Goal: Transaction & Acquisition: Obtain resource

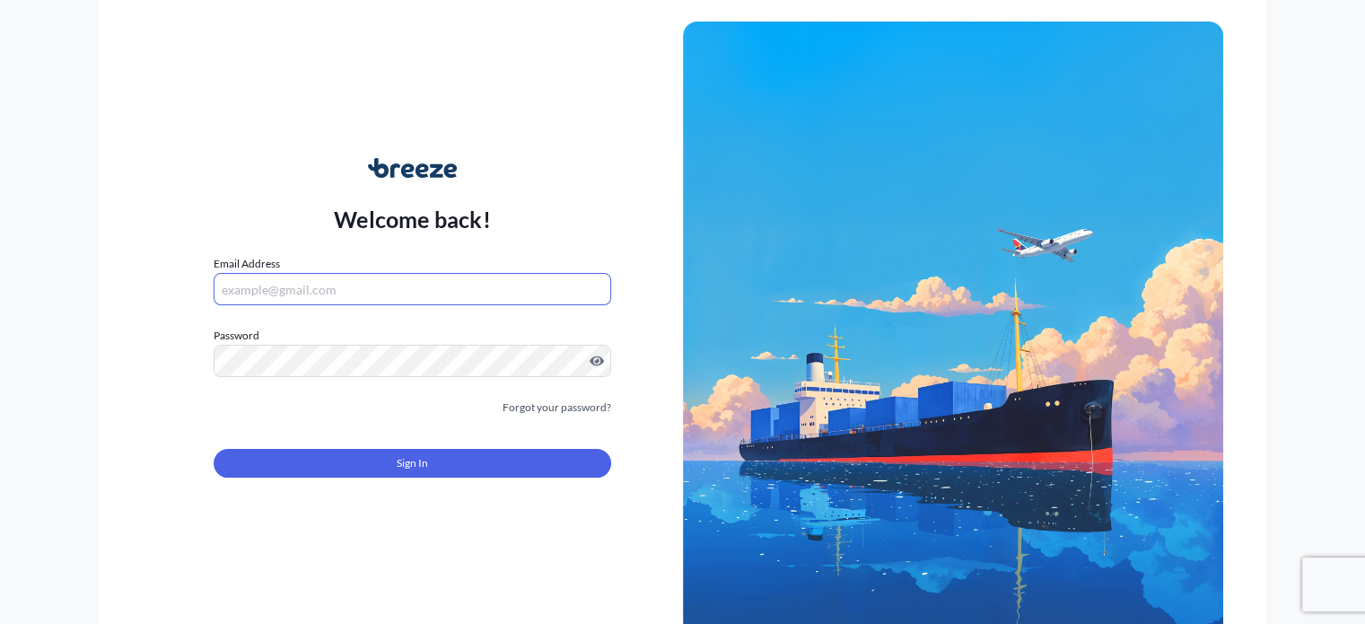
click at [352, 283] on input "Email Address" at bounding box center [412, 289] width 397 height 32
type input "[PERSON_NAME][EMAIL_ADDRESS][DOMAIN_NAME]"
click at [0, 340] on html "Welcome back! Email Address robin@hartleytrans.com Password Must include: Upper…" at bounding box center [682, 312] width 1365 height 624
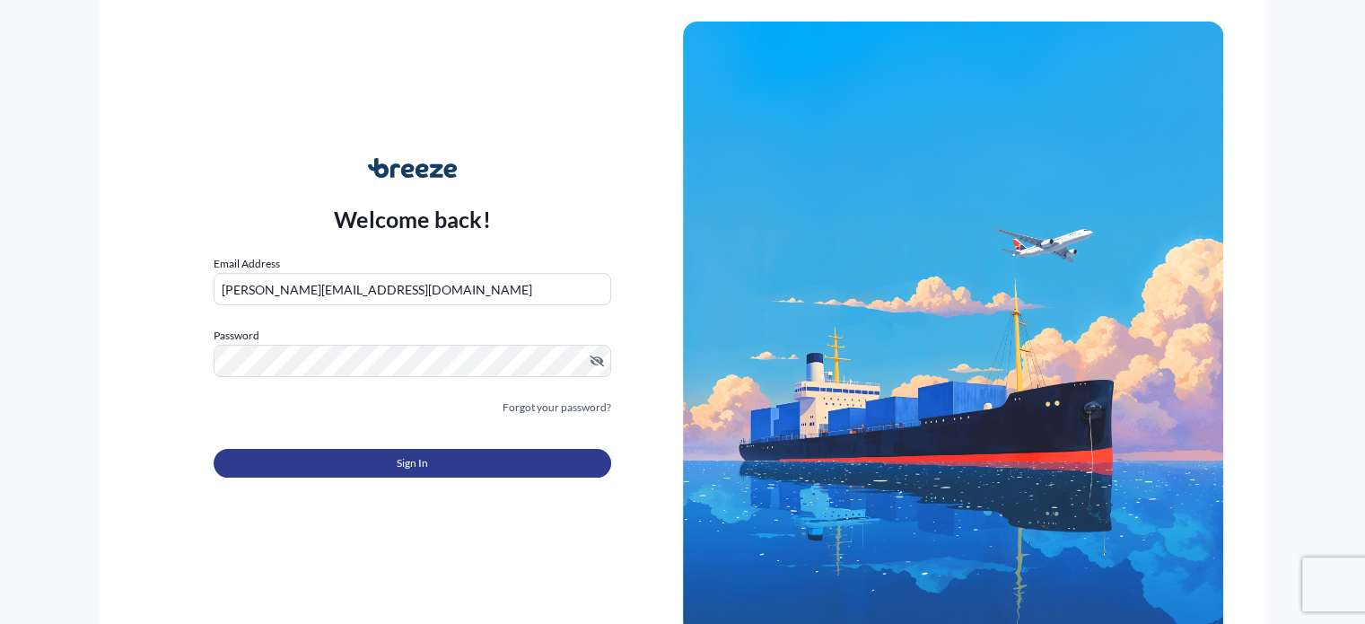
click at [409, 468] on span "Sign In" at bounding box center [412, 463] width 31 height 18
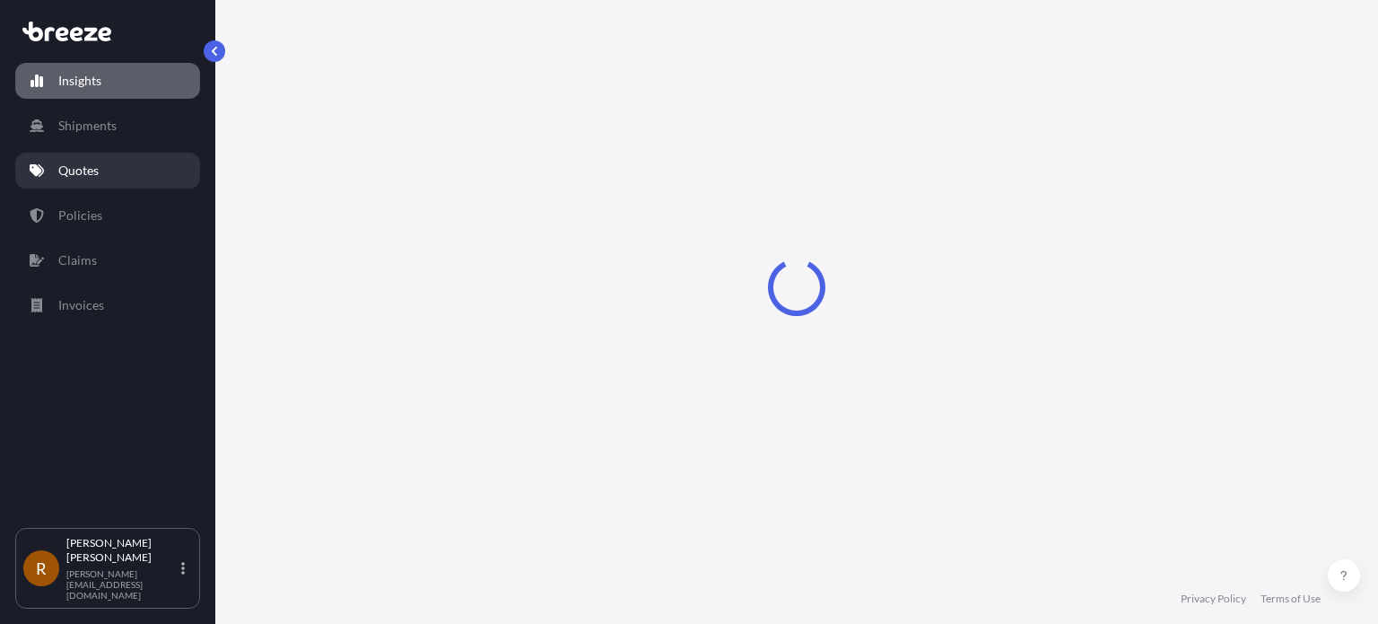
click at [101, 171] on link "Quotes" at bounding box center [107, 171] width 185 height 36
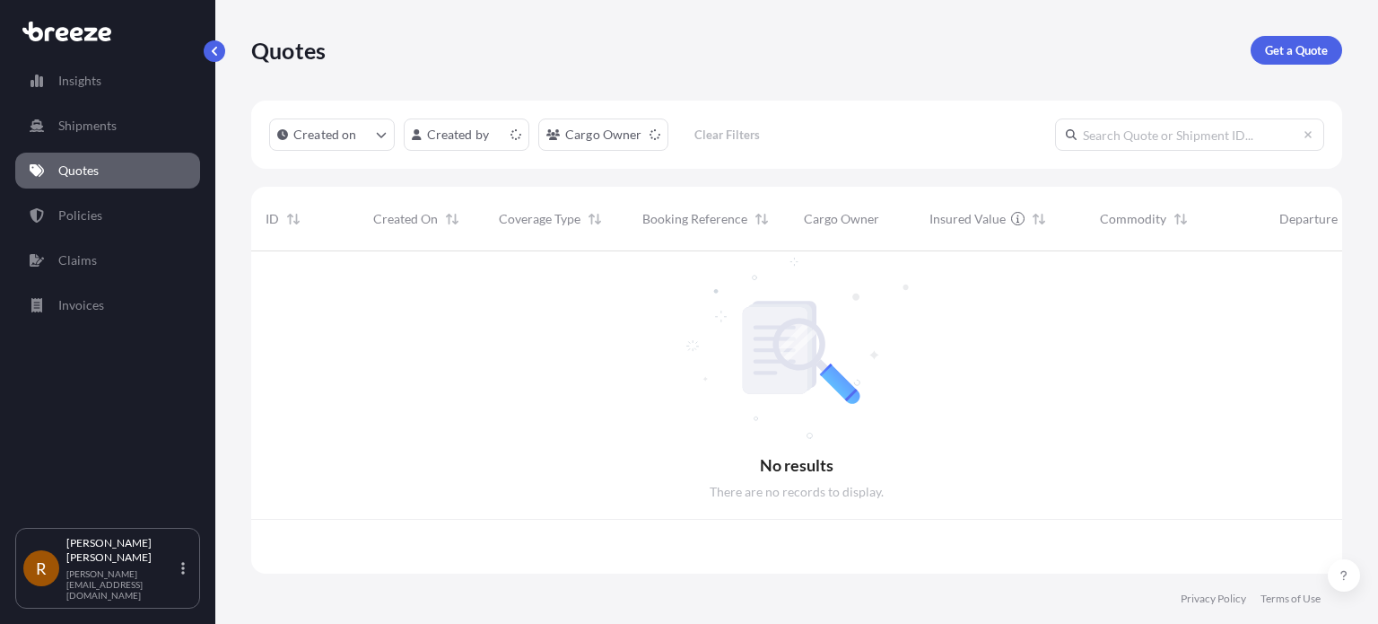
scroll to position [319, 1077]
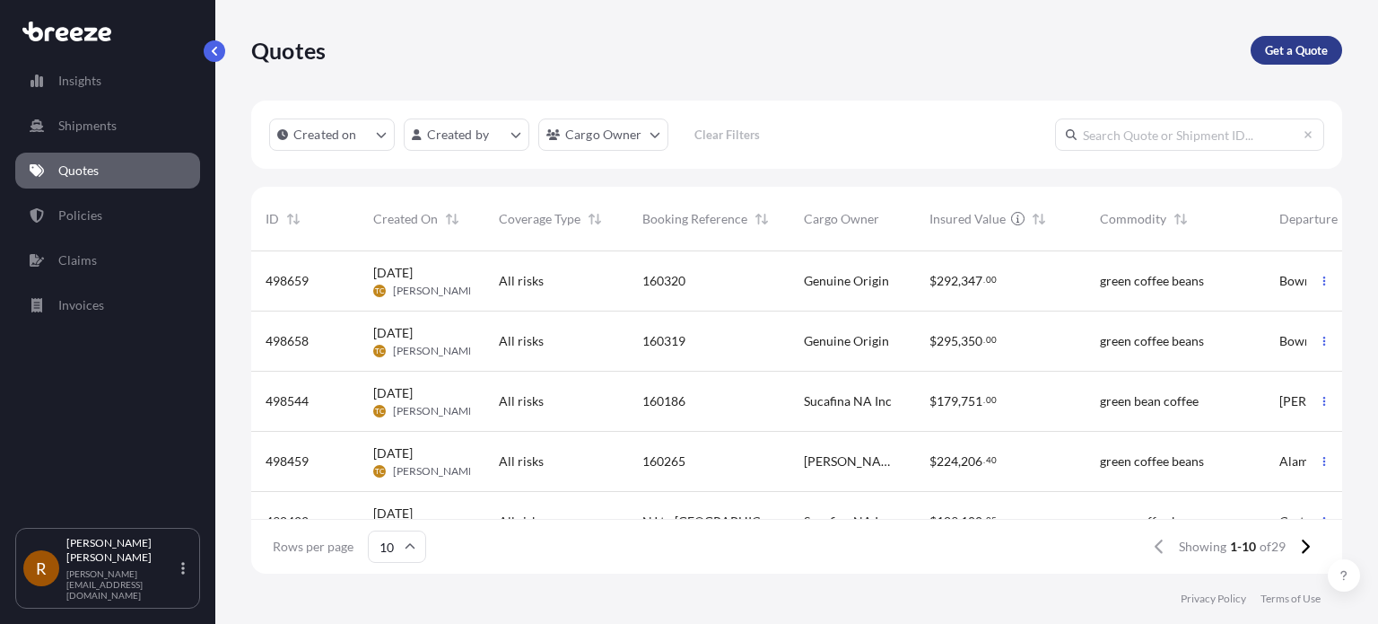
click at [1299, 54] on p "Get a Quote" at bounding box center [1296, 50] width 63 height 18
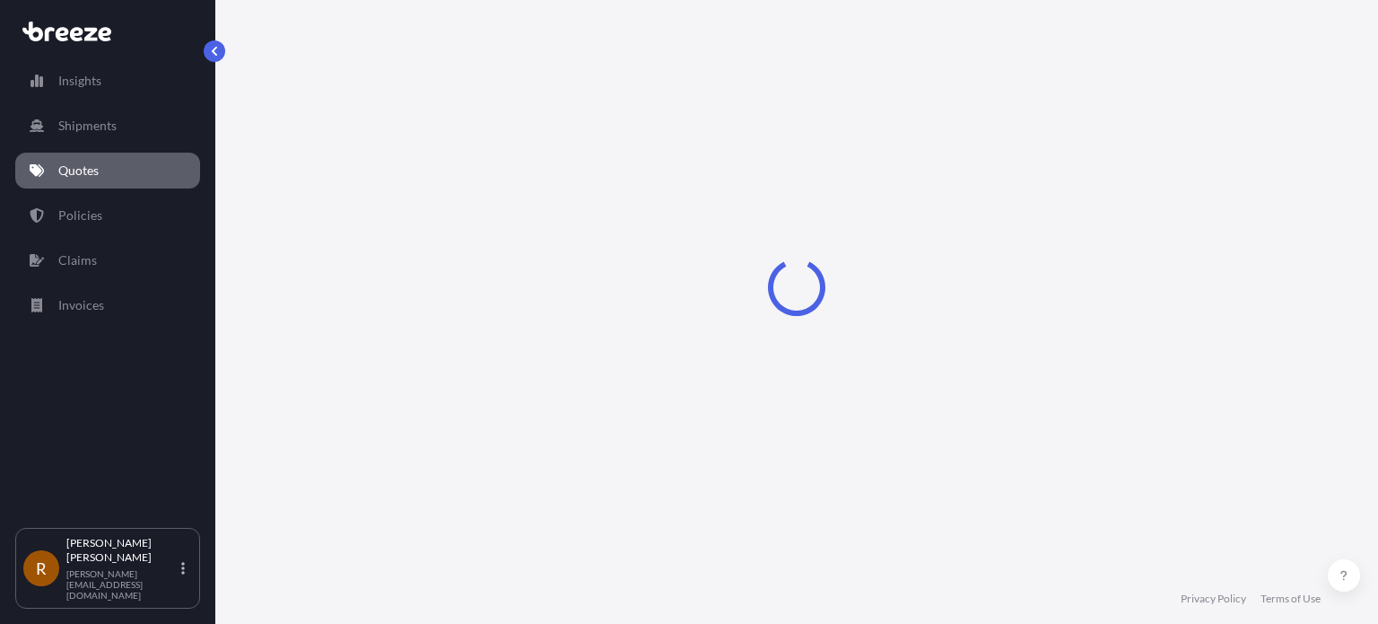
select select "Sea"
select select "1"
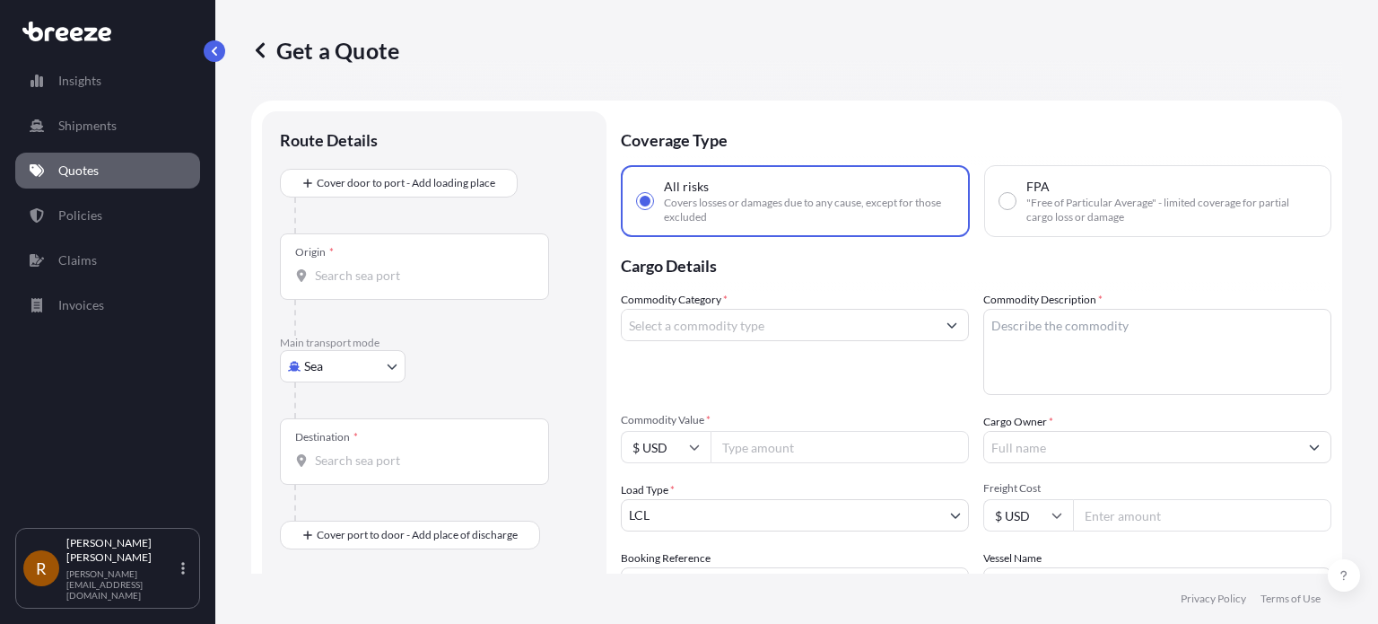
scroll to position [29, 0]
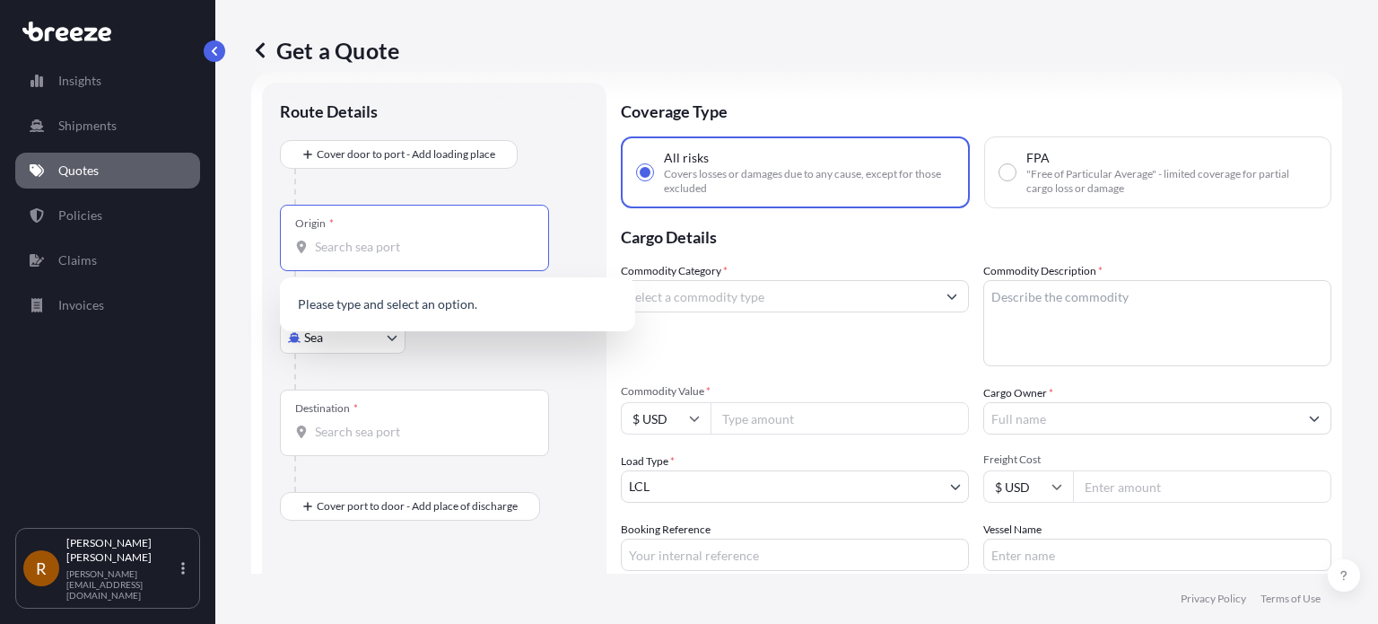
click at [348, 239] on input "Origin *" at bounding box center [421, 247] width 212 height 18
type input "3"
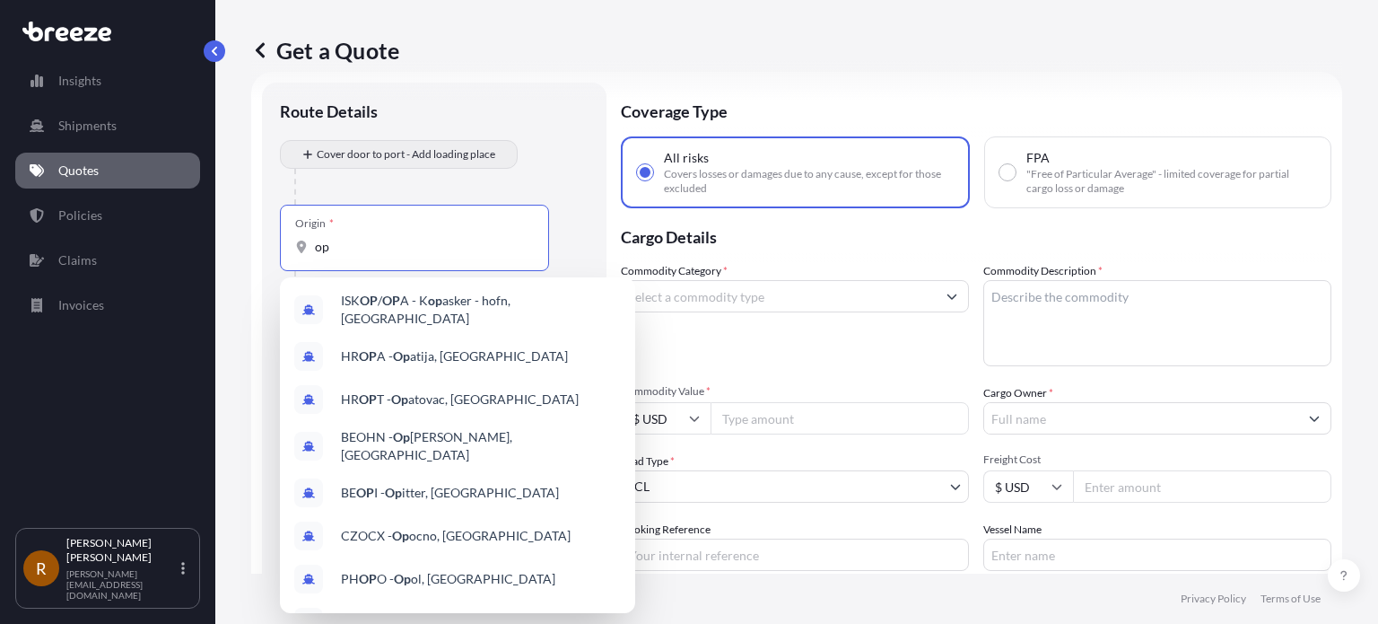
type input "op"
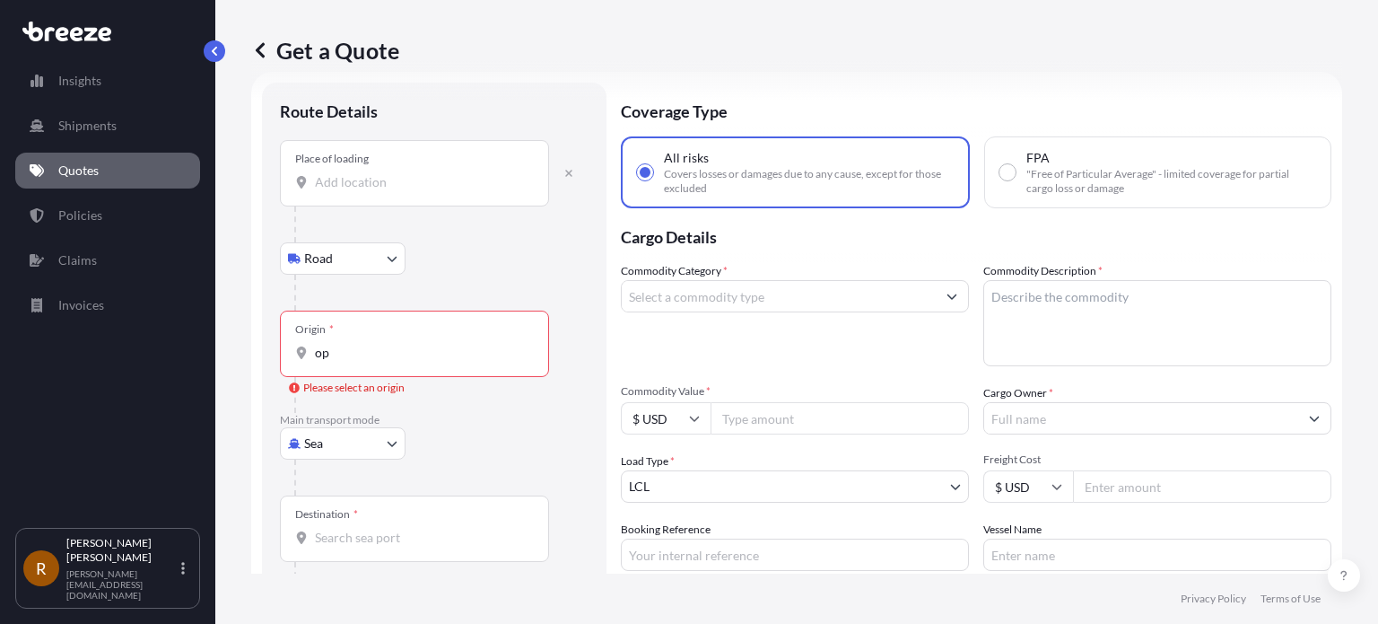
click at [355, 196] on div "Place of loading" at bounding box center [414, 173] width 269 height 66
click at [355, 191] on input "Place of loading" at bounding box center [421, 182] width 212 height 18
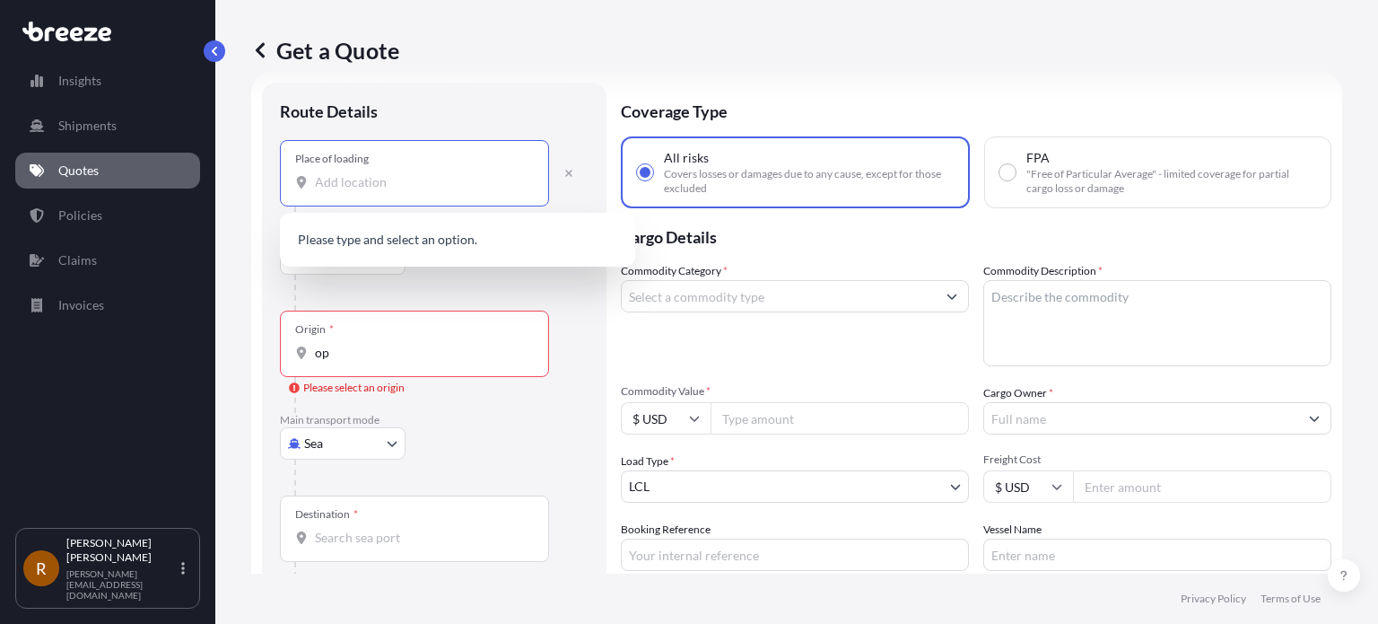
click at [358, 189] on input "Place of loading" at bounding box center [421, 182] width 212 height 18
type input "[PERSON_NAME] Packaging"
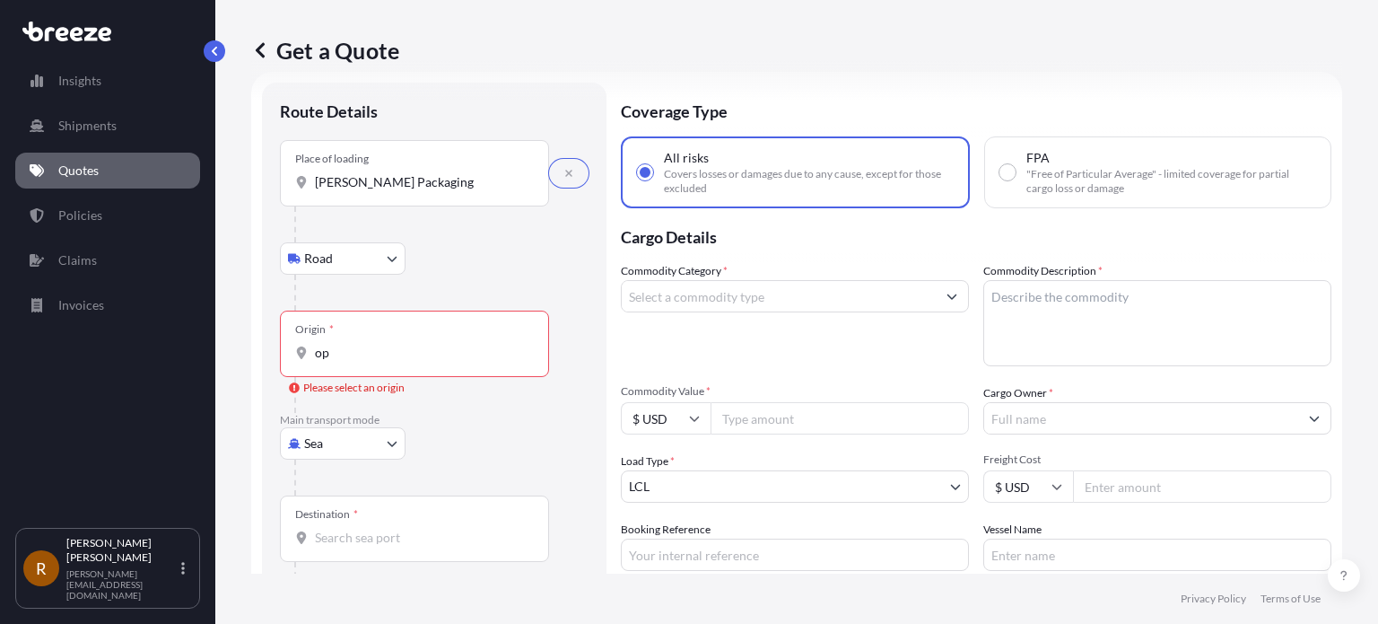
click at [360, 347] on input "op" at bounding box center [421, 353] width 212 height 18
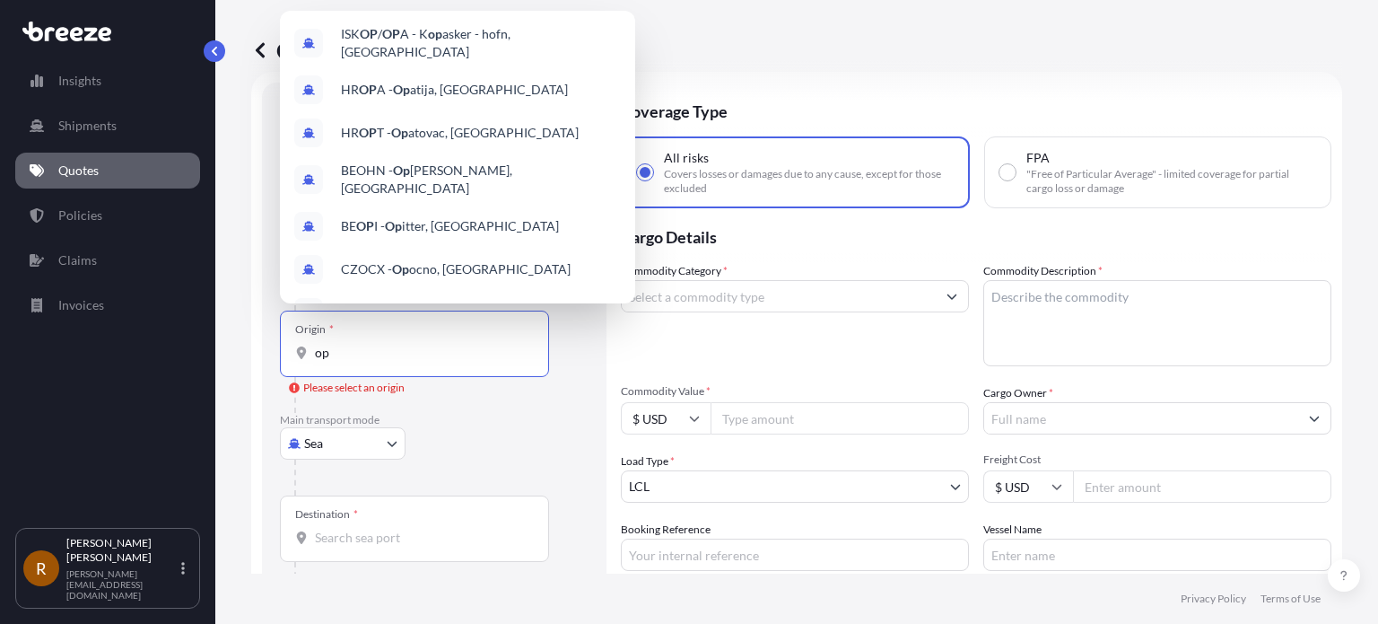
type input "o"
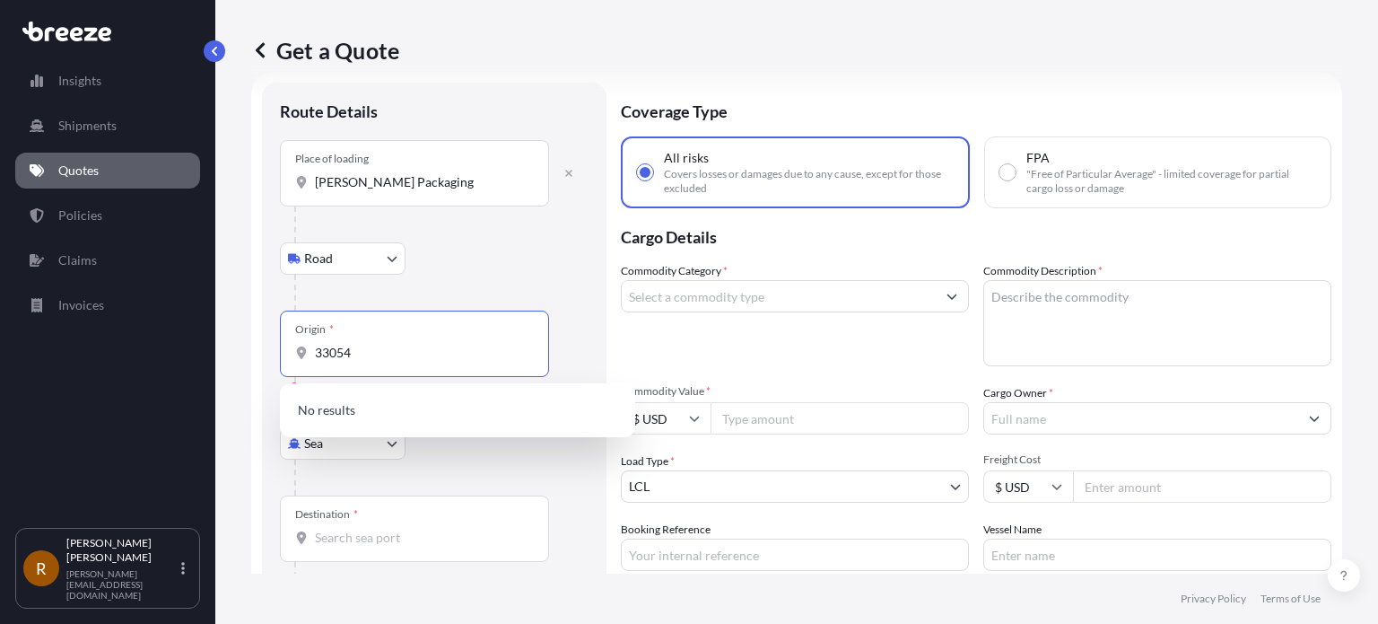
drag, startPoint x: 360, startPoint y: 347, endPoint x: 309, endPoint y: 344, distance: 51.3
click at [309, 344] on div "33054" at bounding box center [414, 353] width 239 height 18
click at [472, 487] on div at bounding box center [441, 477] width 294 height 36
click at [424, 356] on input "Opa Locka, FL" at bounding box center [421, 353] width 212 height 18
drag, startPoint x: 413, startPoint y: 356, endPoint x: 232, endPoint y: 350, distance: 180.5
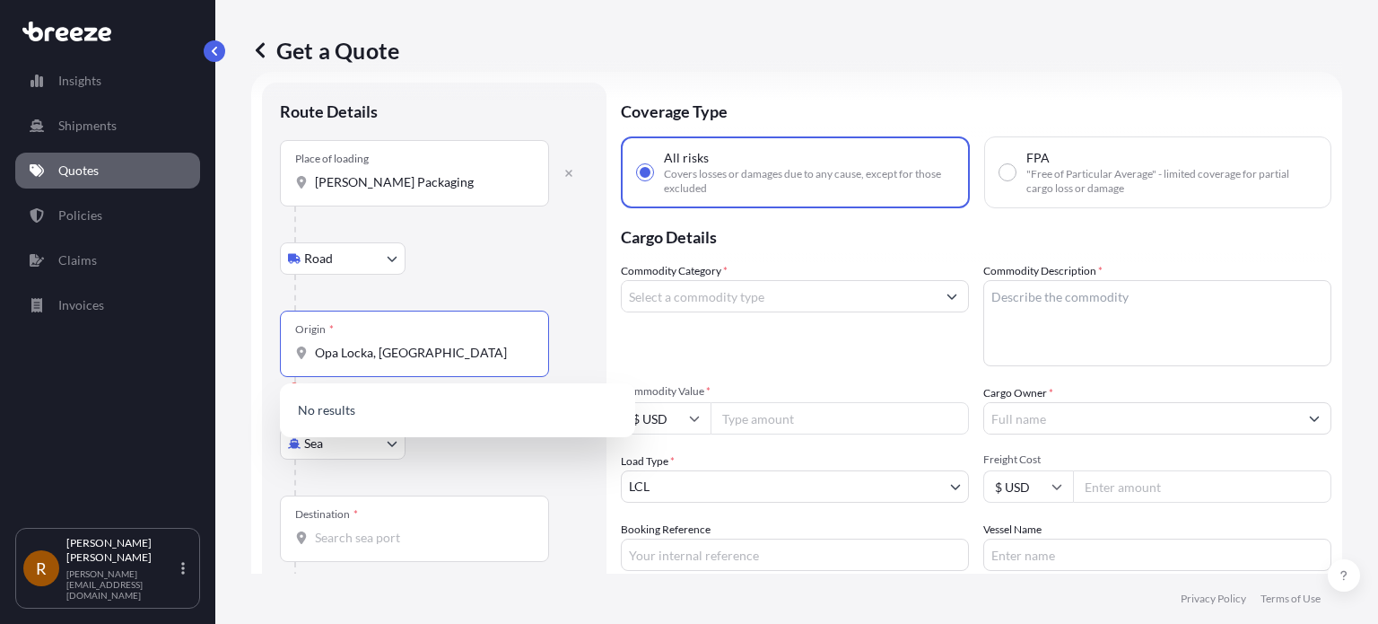
click at [232, 350] on div "Get a Quote Route Details Place of loading Sixto Packaging Road Road Rail Origi…" at bounding box center [796, 286] width 1163 height 573
type input "s"
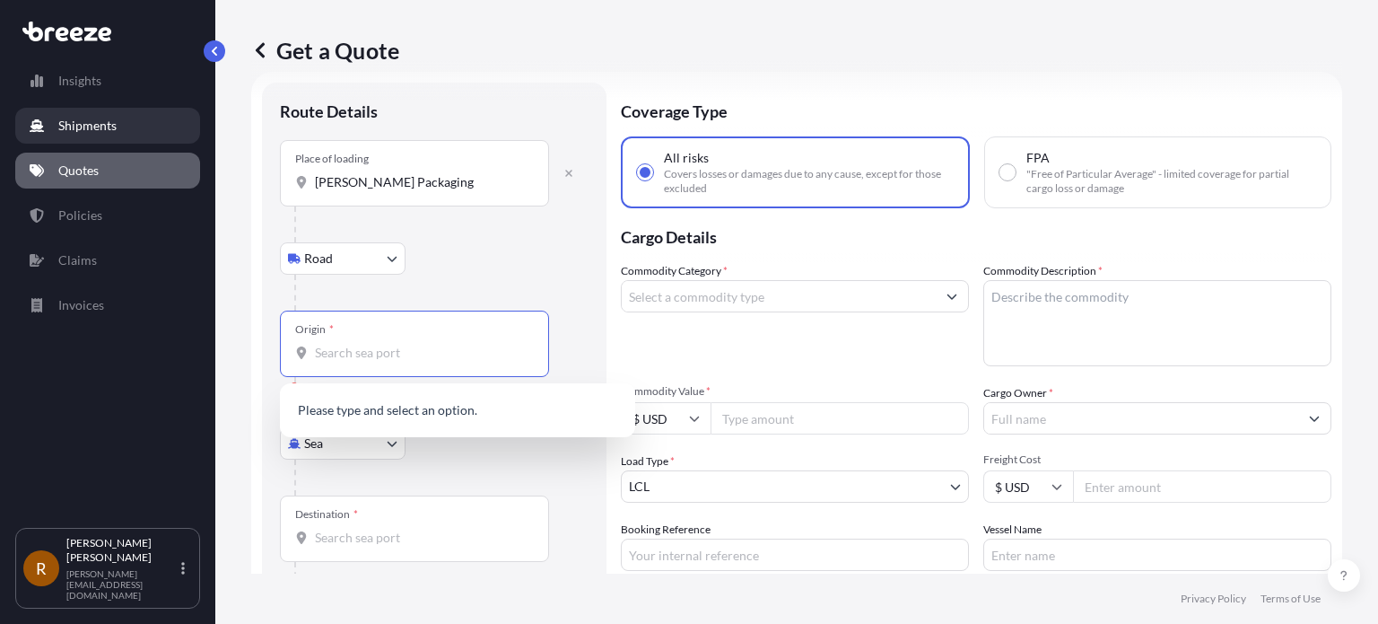
click at [99, 128] on p "Shipments" at bounding box center [87, 126] width 58 height 18
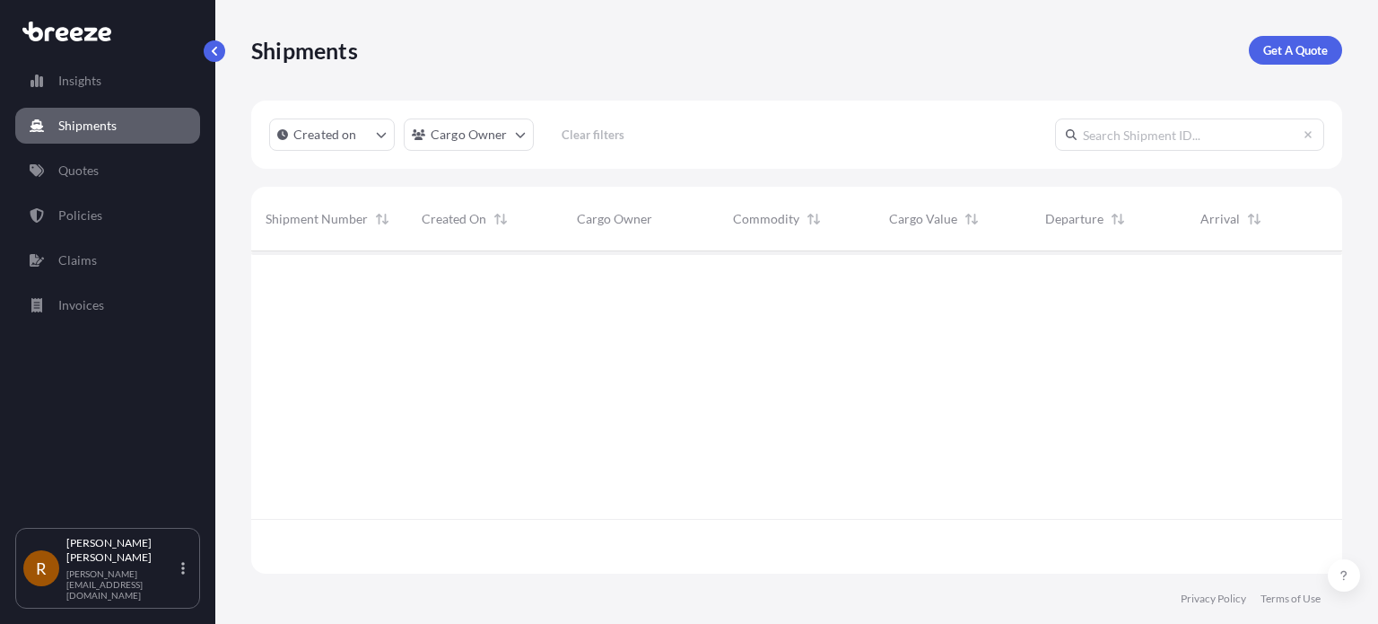
scroll to position [373, 1077]
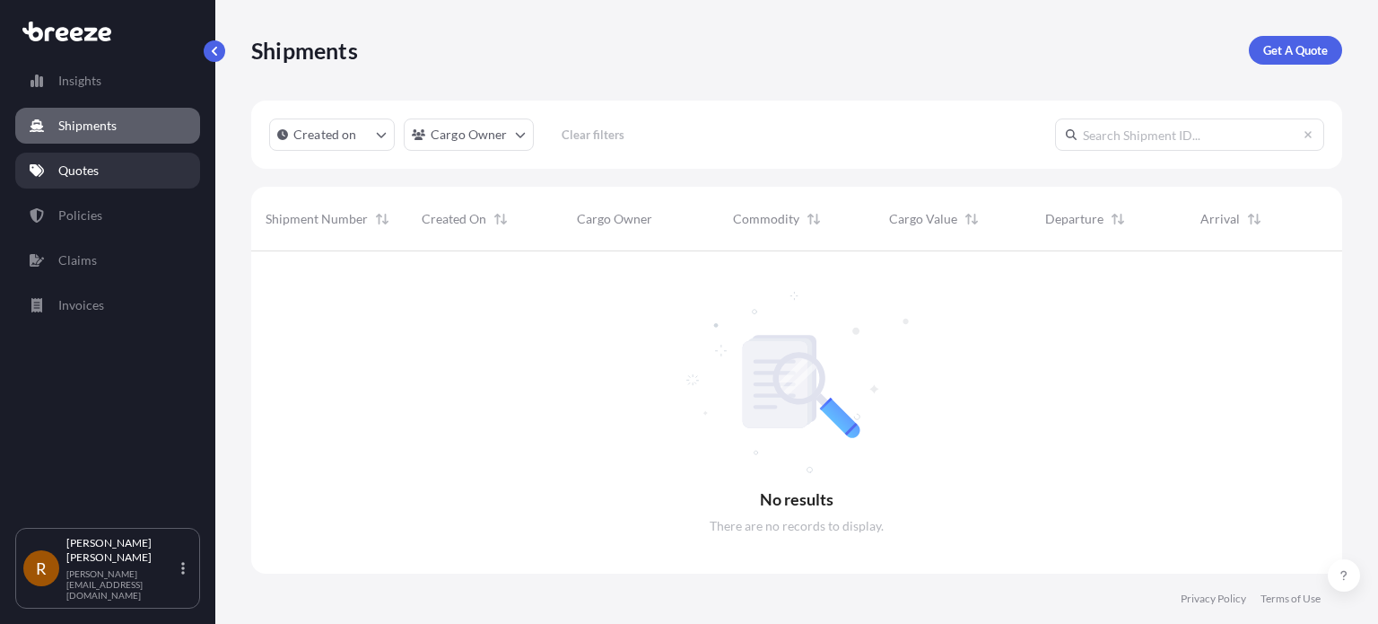
click at [92, 167] on p "Quotes" at bounding box center [78, 171] width 40 height 18
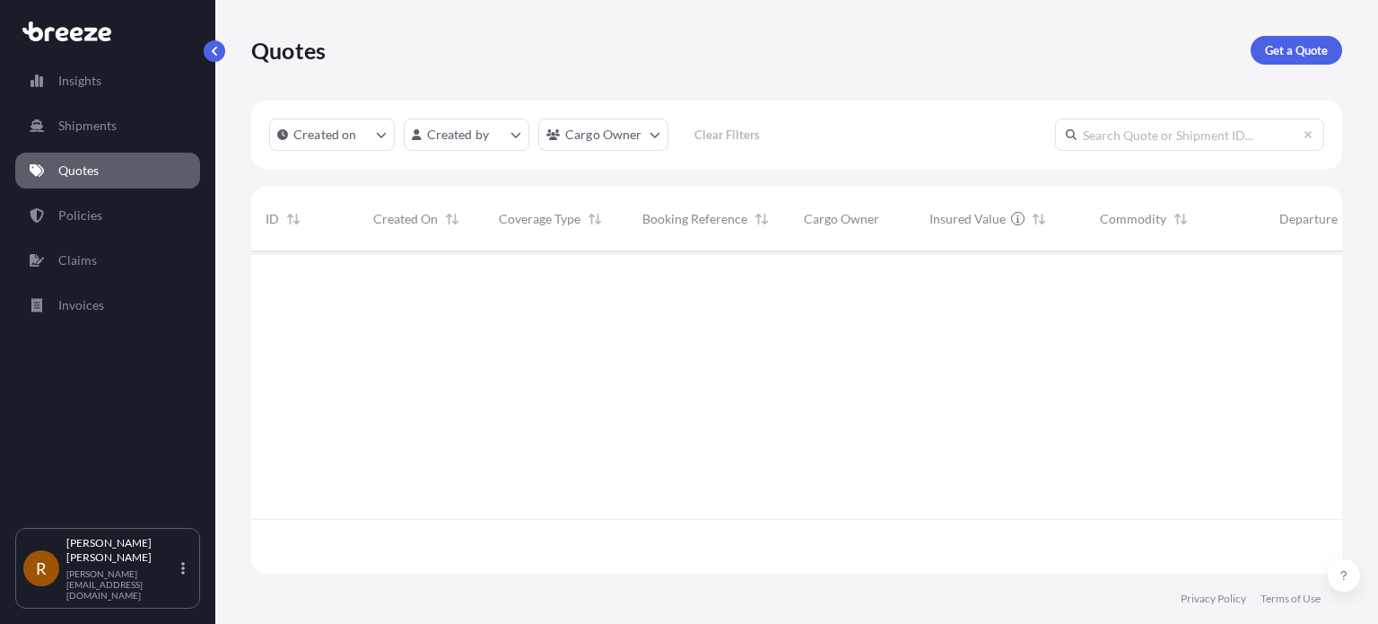
scroll to position [319, 1077]
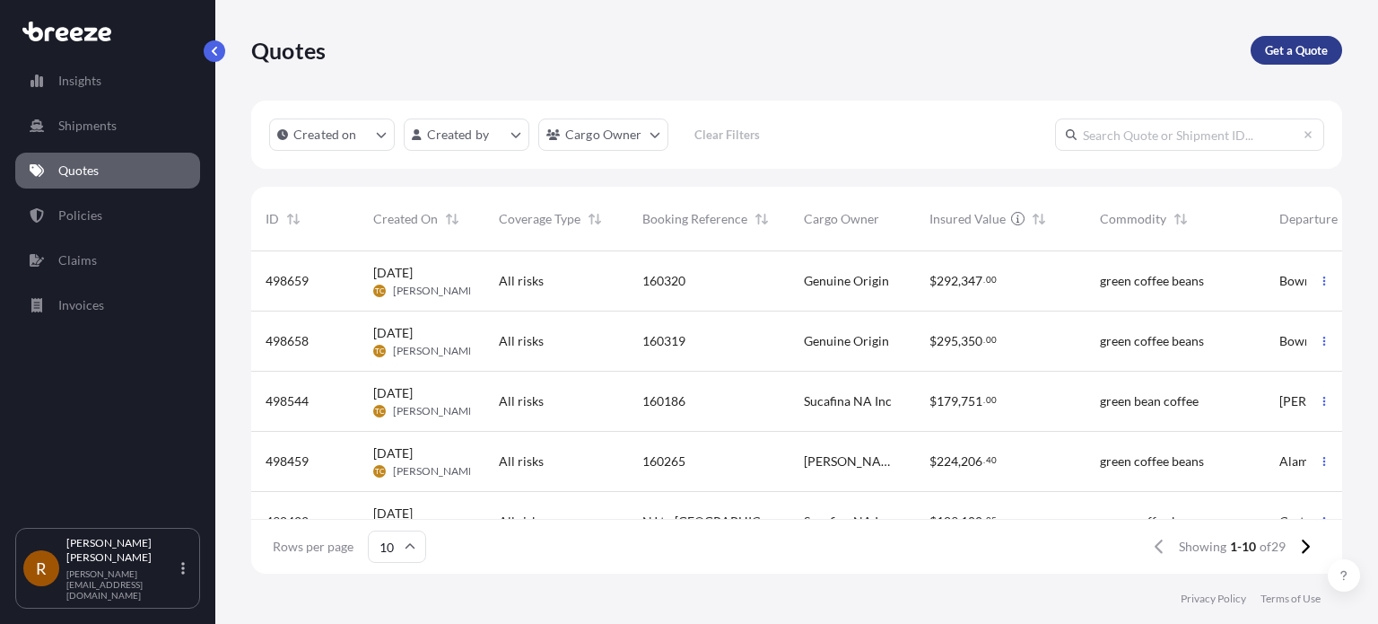
click at [1298, 48] on p "Get a Quote" at bounding box center [1296, 50] width 63 height 18
select select "Sea"
select select "1"
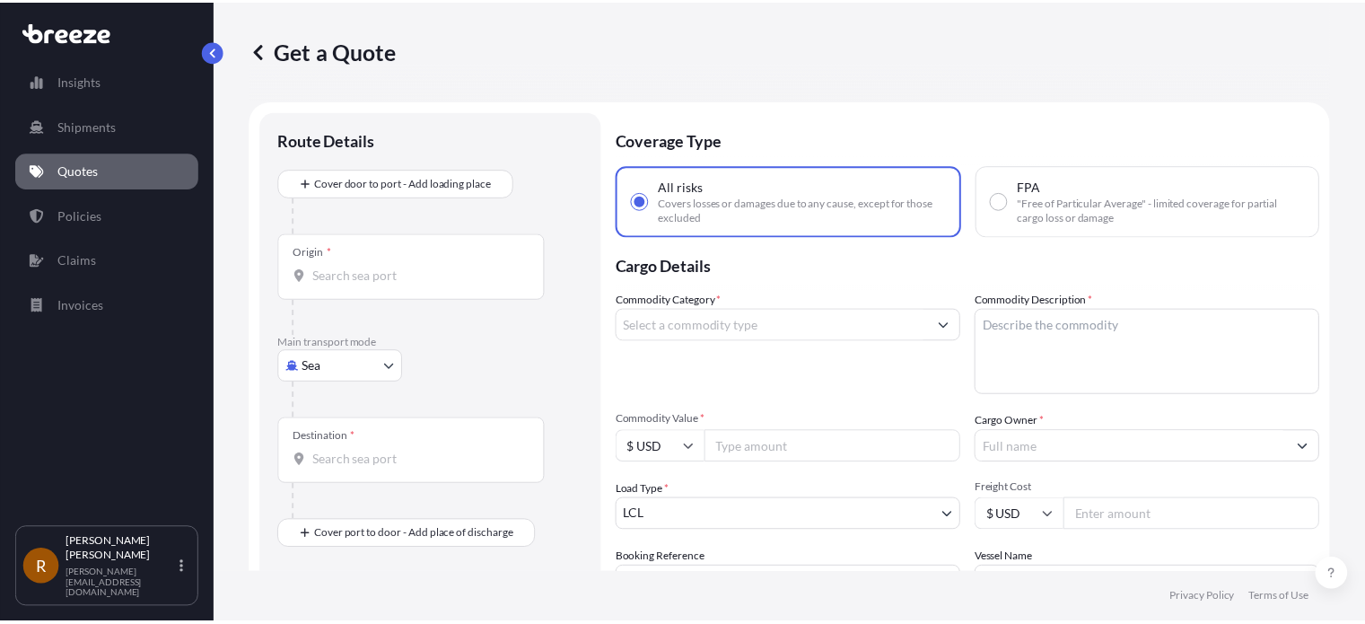
scroll to position [29, 0]
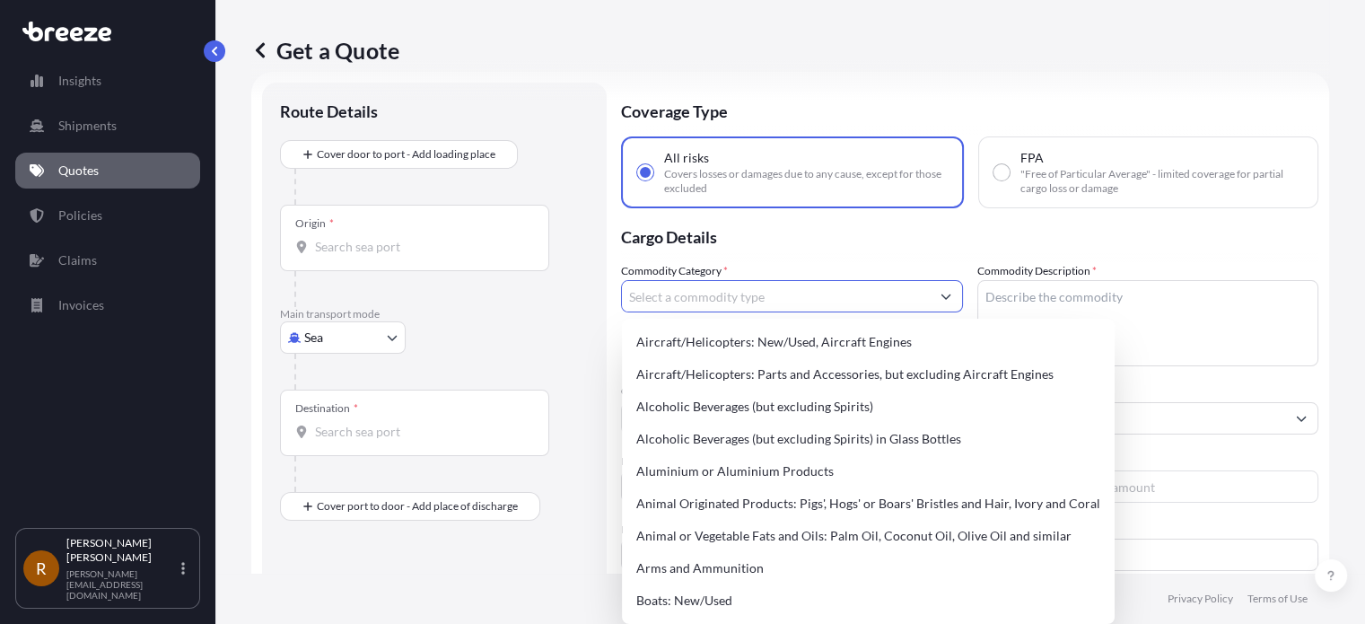
click at [765, 290] on input "Commodity Category *" at bounding box center [776, 296] width 308 height 32
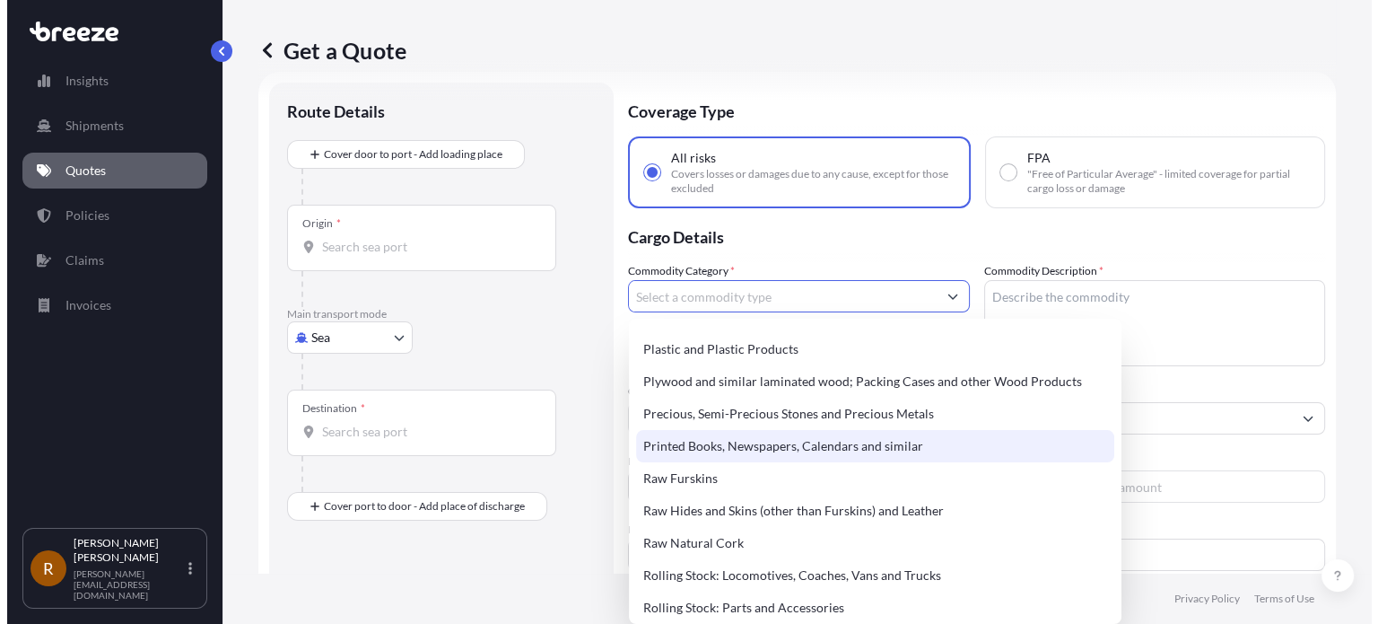
scroll to position [3231, 0]
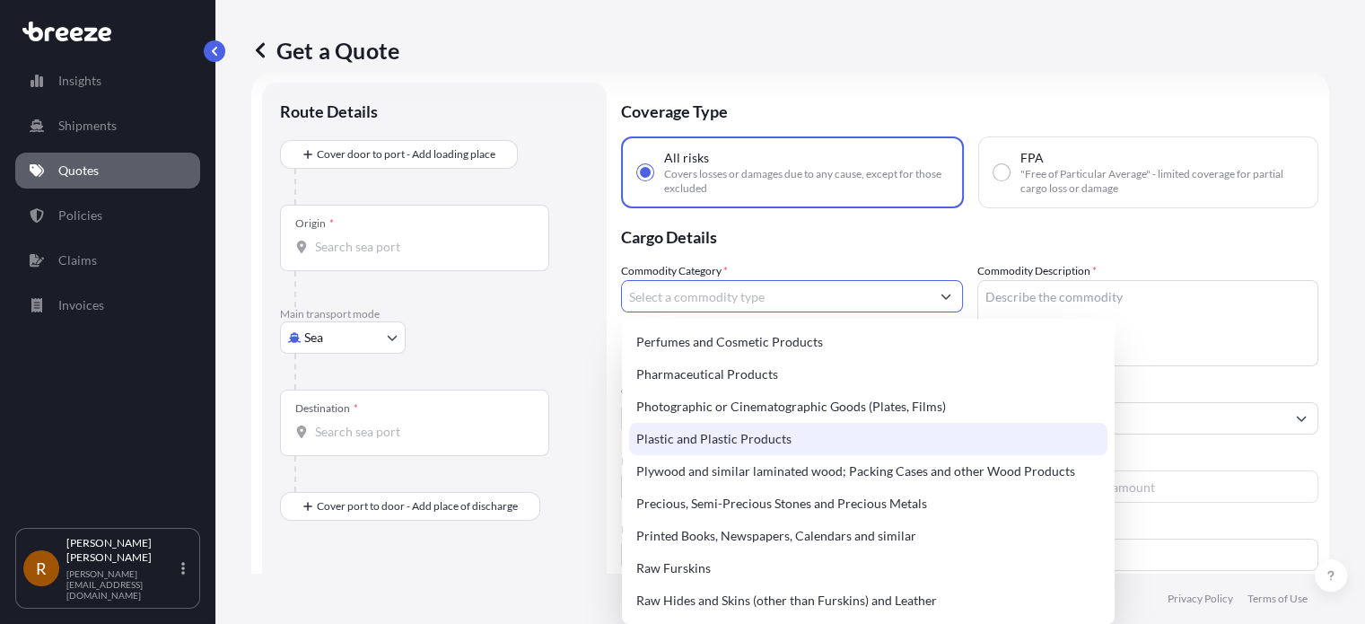
click at [815, 438] on div "Plastic and Plastic Products" at bounding box center [868, 439] width 478 height 32
type input "Plastic and Plastic Products"
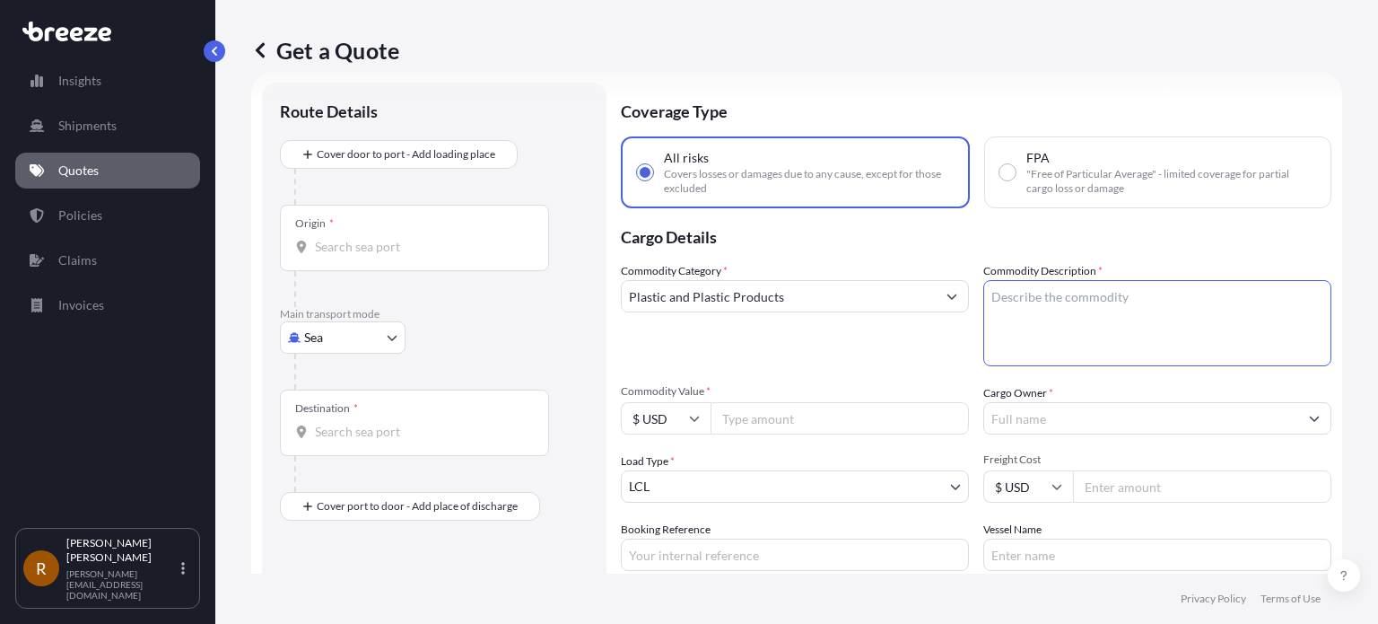
click at [1098, 301] on textarea "Commodity Description *" at bounding box center [1158, 323] width 348 height 86
type textarea "Film Packaging Material"
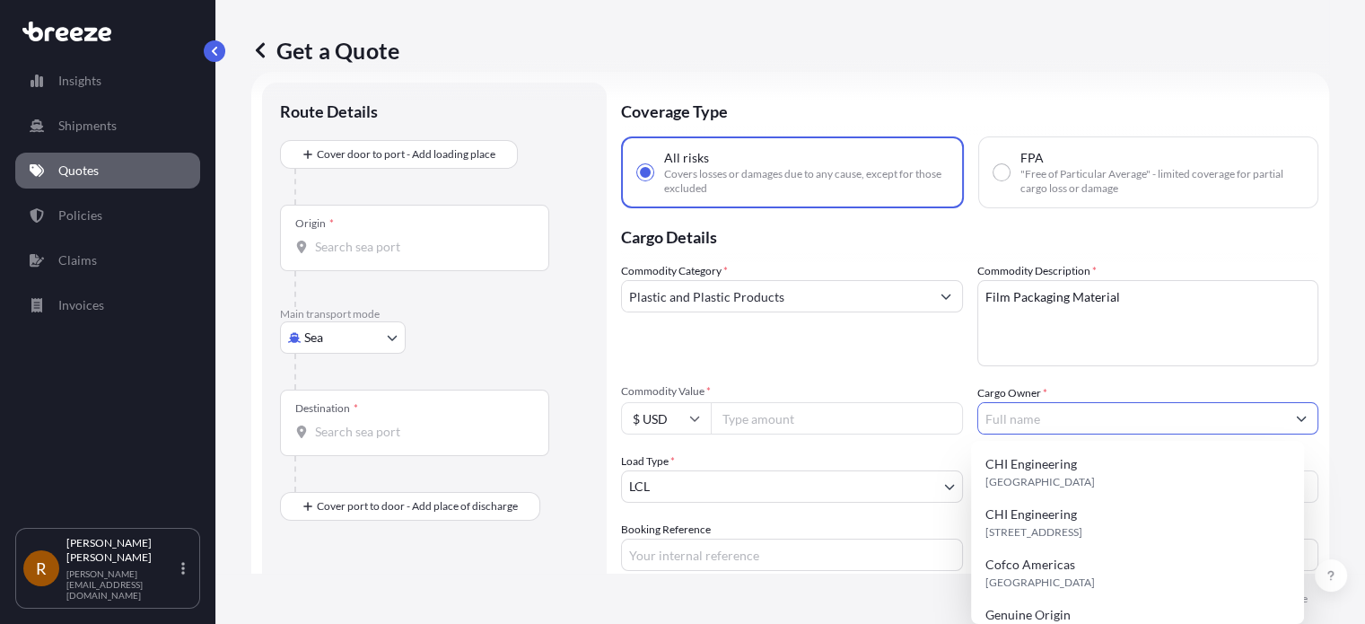
click at [1070, 413] on input "Cargo Owner *" at bounding box center [1132, 418] width 308 height 32
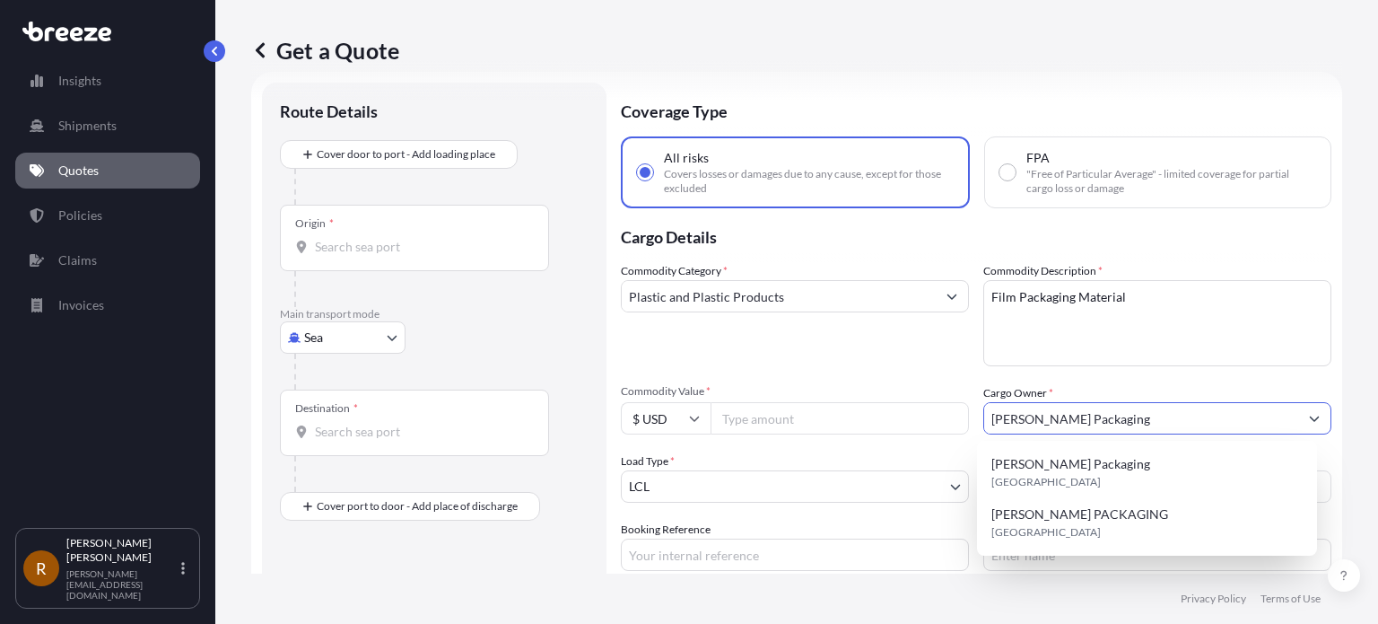
type input "[PERSON_NAME] Packaging"
click at [758, 408] on input "Commodity Value *" at bounding box center [840, 418] width 258 height 32
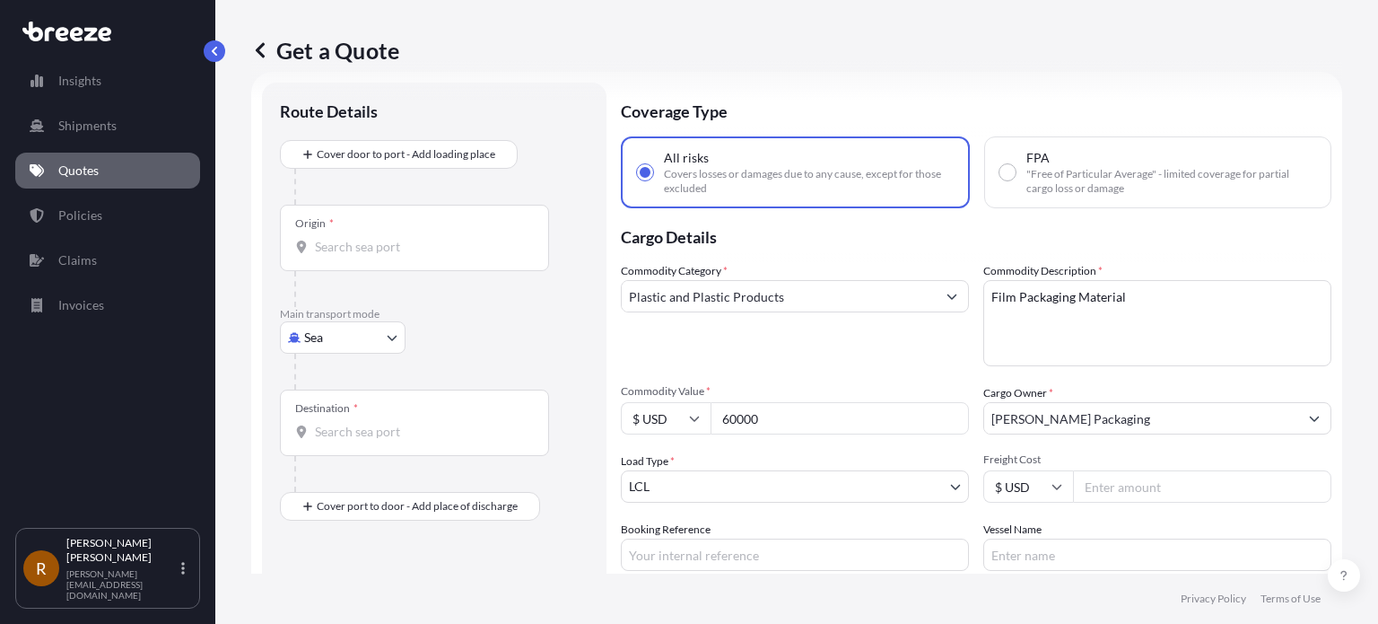
type input "60000"
click at [755, 489] on body "Insights Shipments Quotes Policies Claims Invoices R Robin Justason robin@hartl…" at bounding box center [689, 312] width 1378 height 624
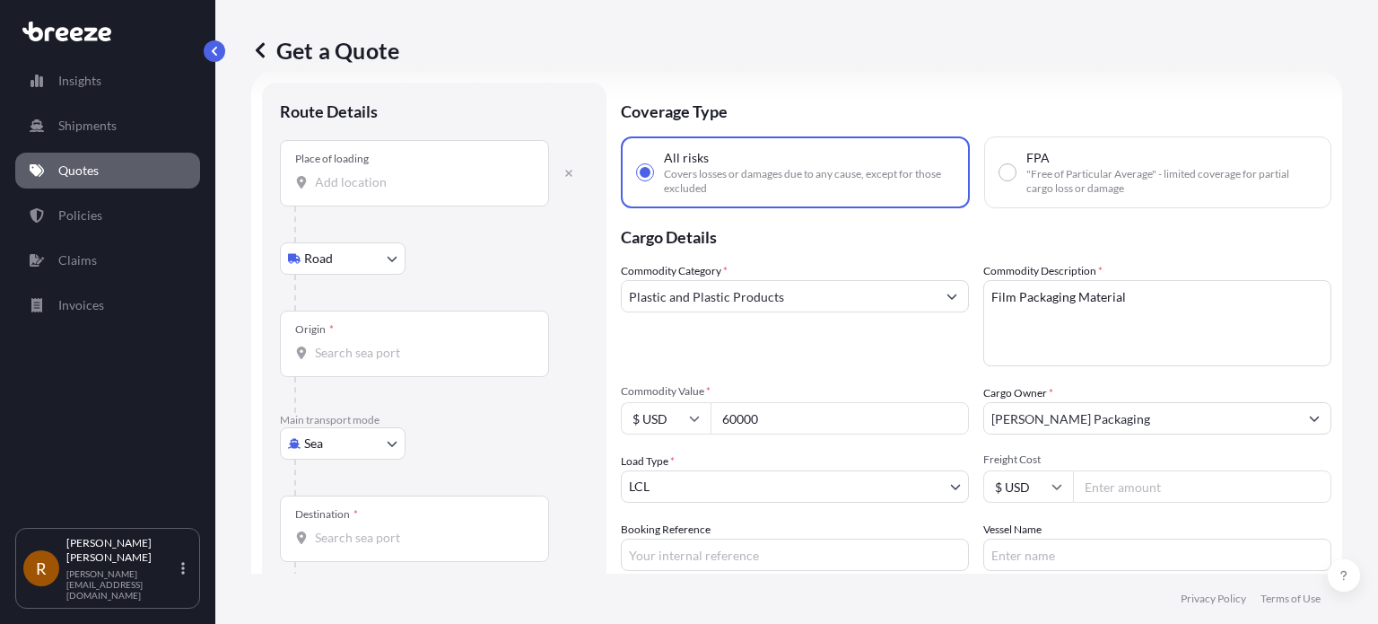
click at [409, 171] on div "Place of loading" at bounding box center [414, 173] width 269 height 66
click at [409, 173] on input "Place of loading" at bounding box center [421, 182] width 212 height 18
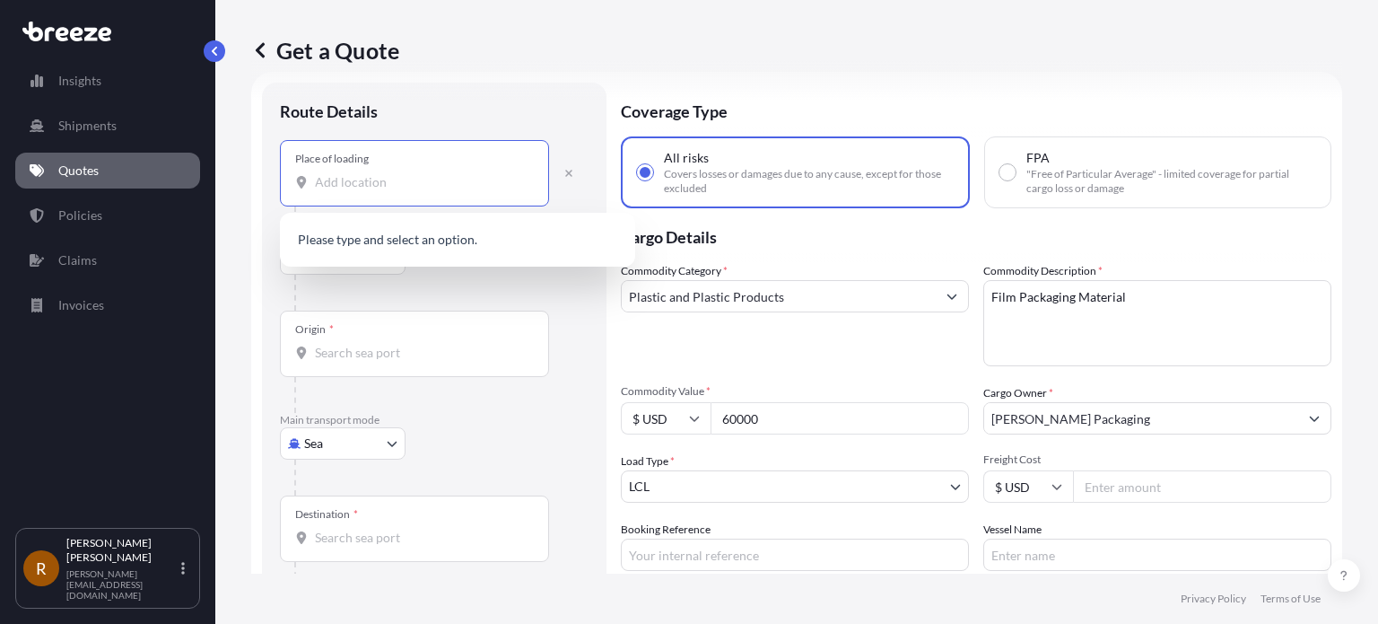
type input "0"
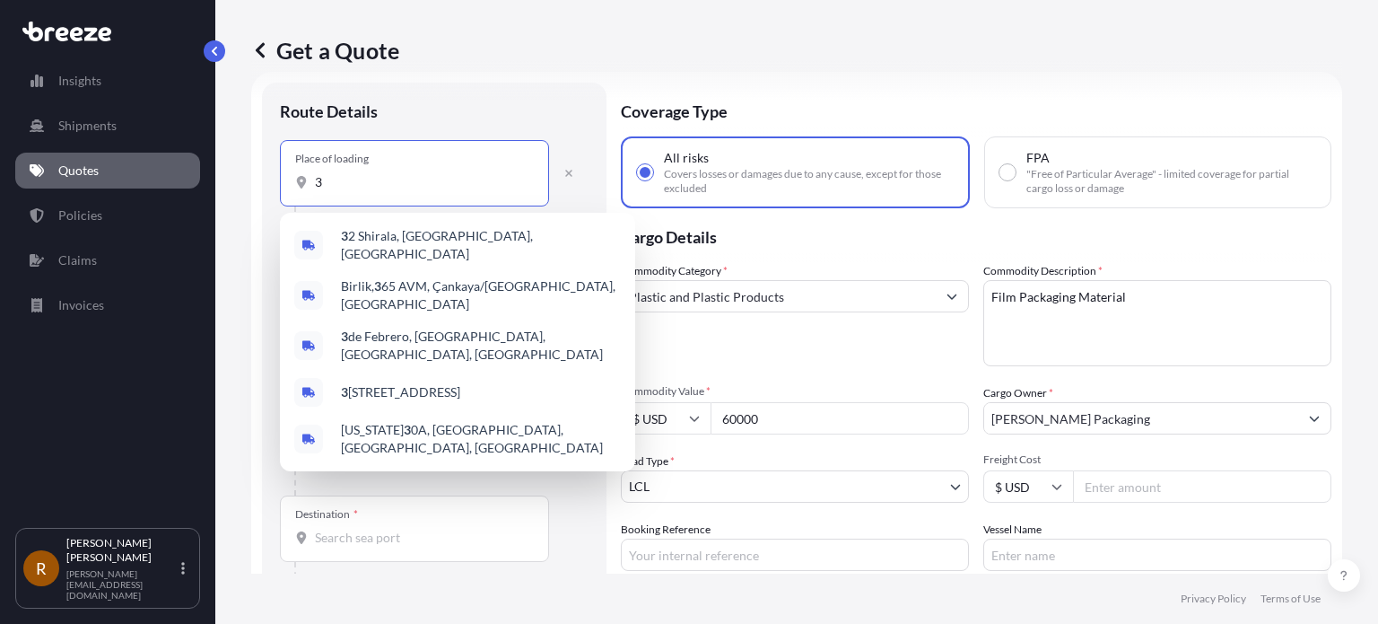
type input "3"
click at [254, 454] on form "Route Details Place of loading 3 Road Road Rail Origin * Main transport mode Se…" at bounding box center [796, 404] width 1091 height 664
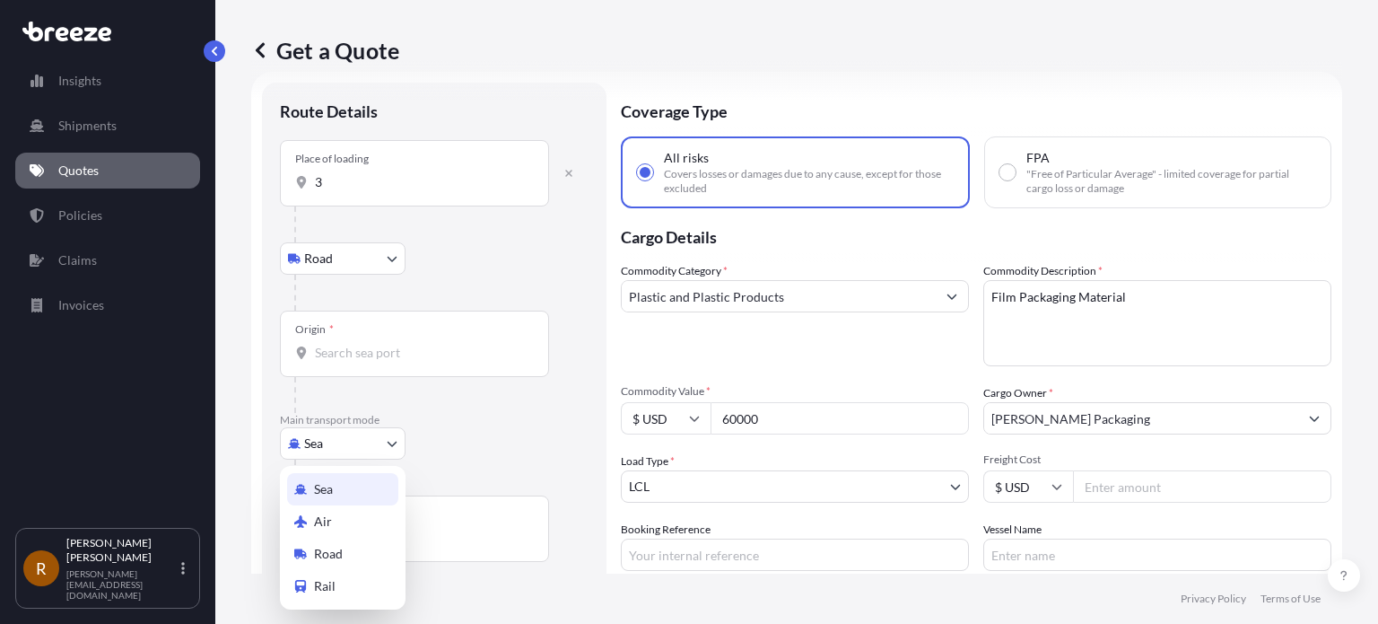
click at [337, 437] on body "5 options available. 0 options available. 5 options available. Insights Shipmen…" at bounding box center [689, 312] width 1378 height 624
click at [336, 556] on span "Road" at bounding box center [328, 554] width 29 height 18
select select "Road"
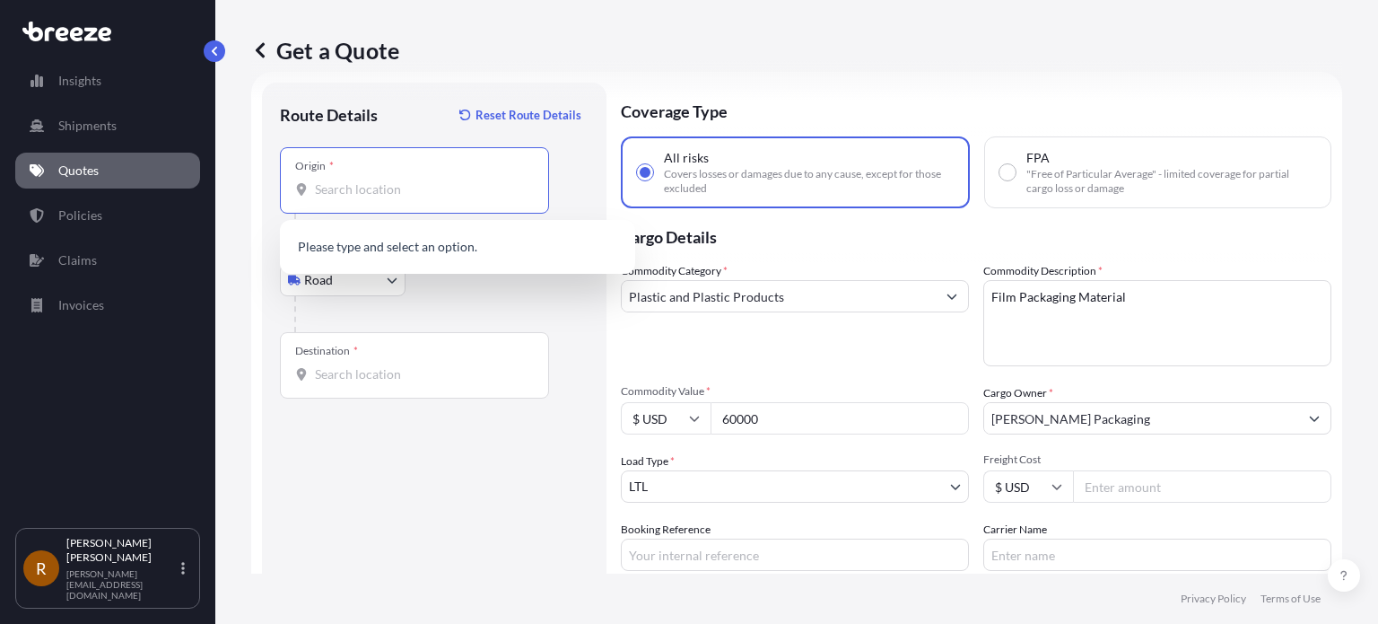
click at [378, 194] on input "Origin *" at bounding box center [421, 189] width 212 height 18
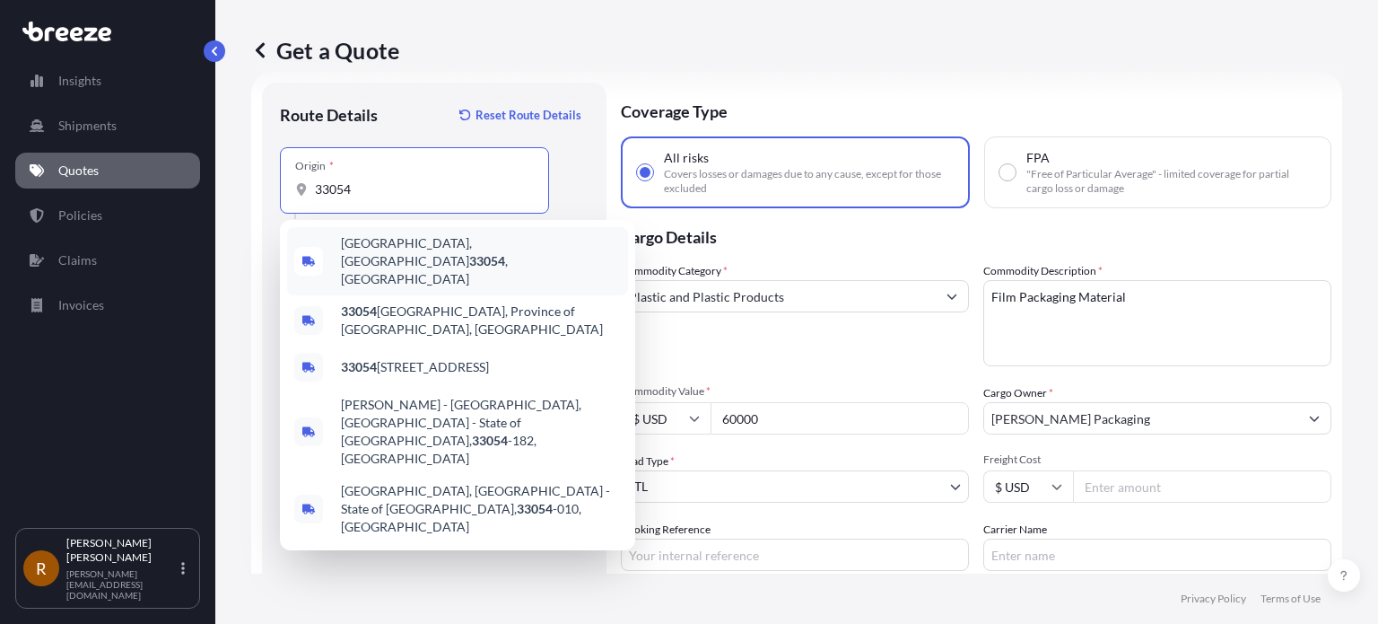
click at [406, 245] on span "Miami Gardens, FL 33054 , USA" at bounding box center [481, 261] width 280 height 54
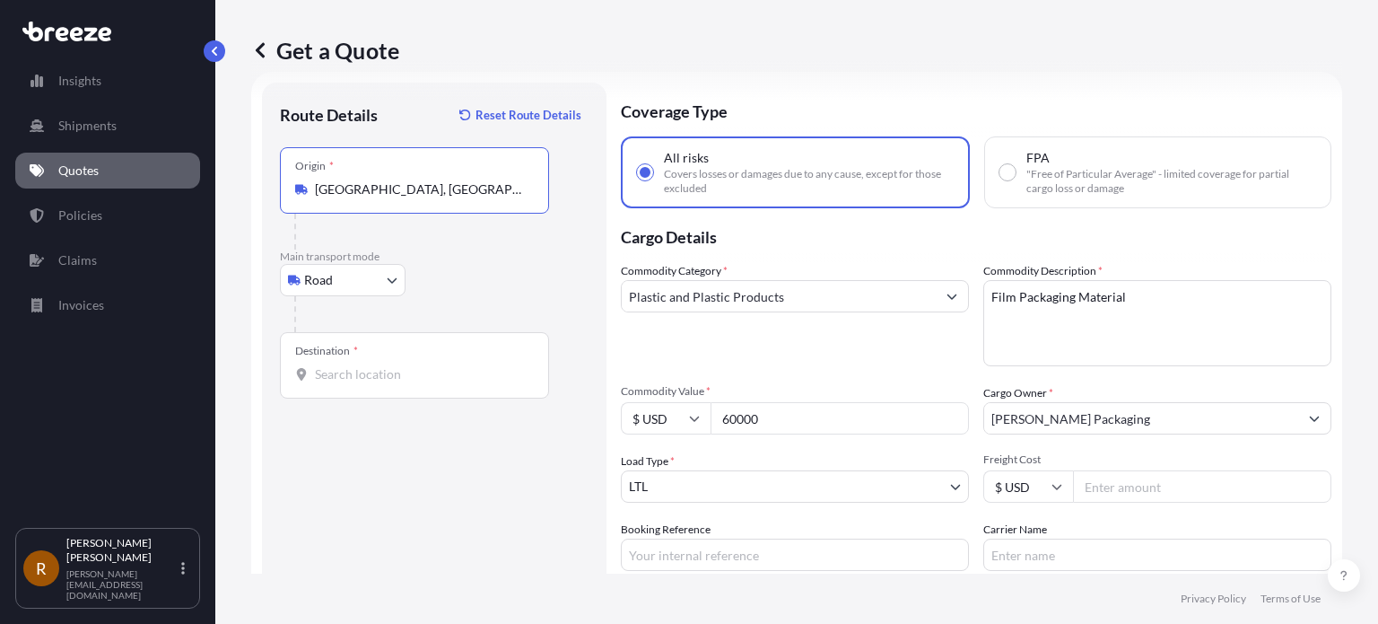
type input "[GEOGRAPHIC_DATA], [GEOGRAPHIC_DATA]"
click at [363, 373] on input "Destination *" at bounding box center [421, 374] width 212 height 18
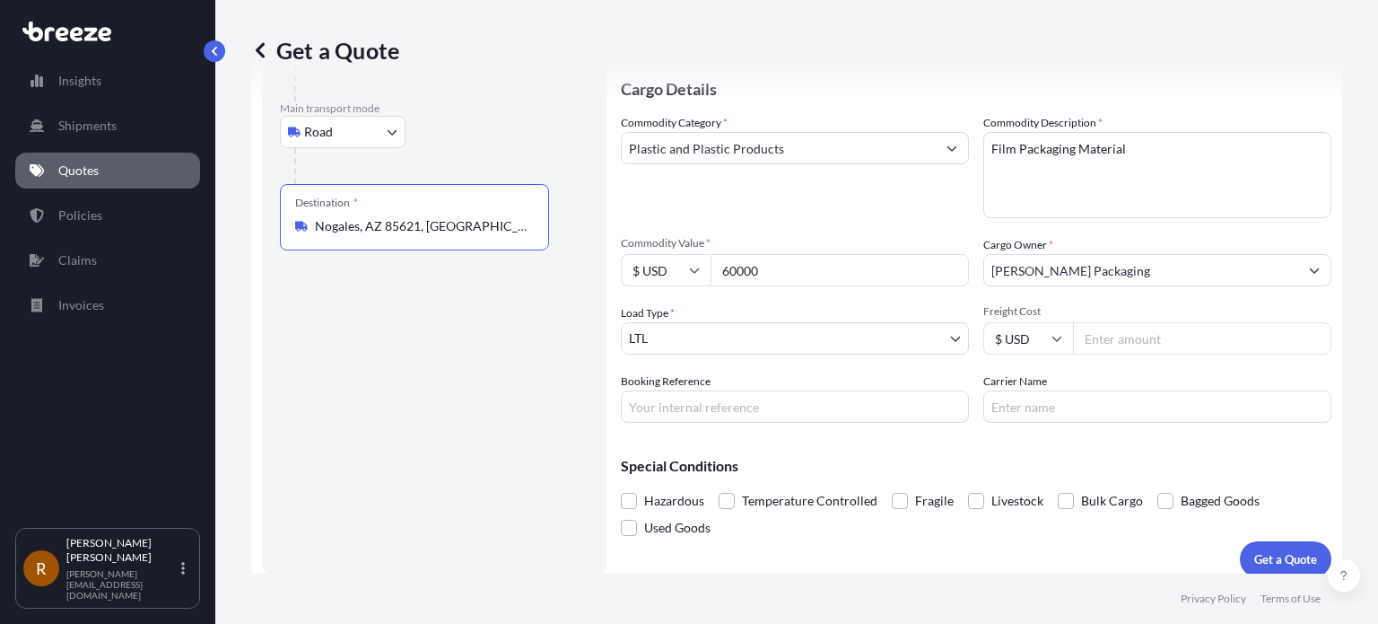
scroll to position [190, 0]
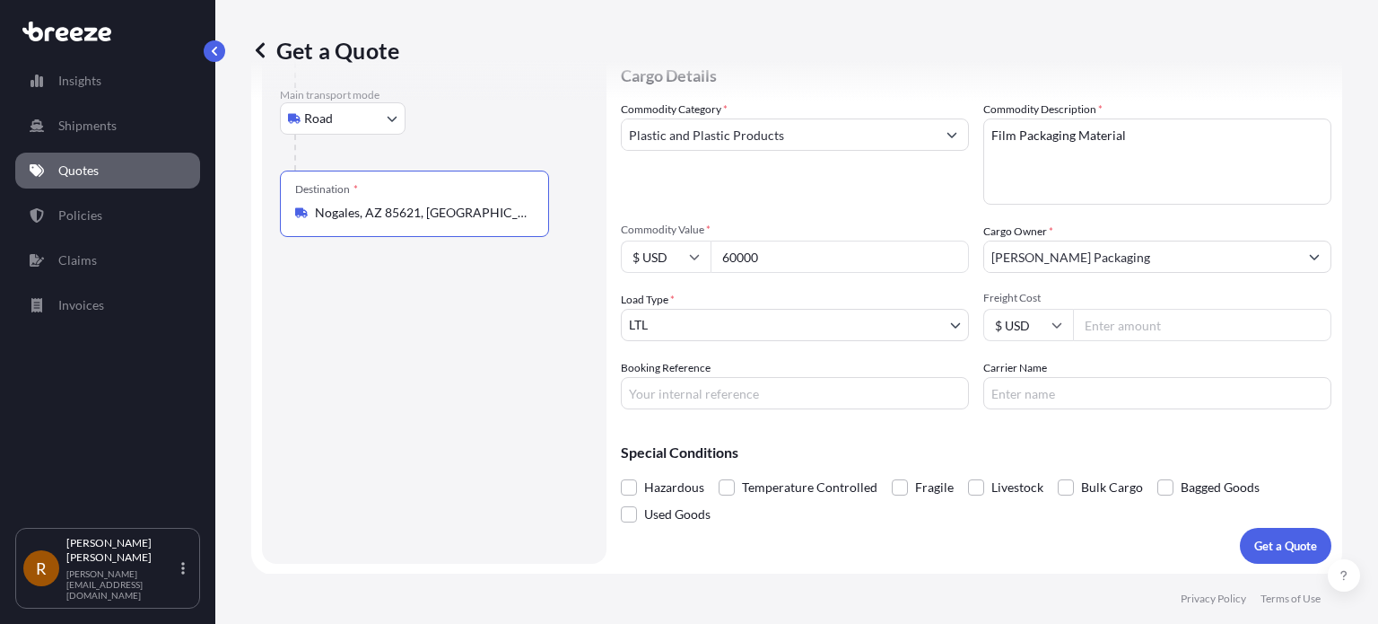
type input "Nogales, AZ 85621, [GEOGRAPHIC_DATA]"
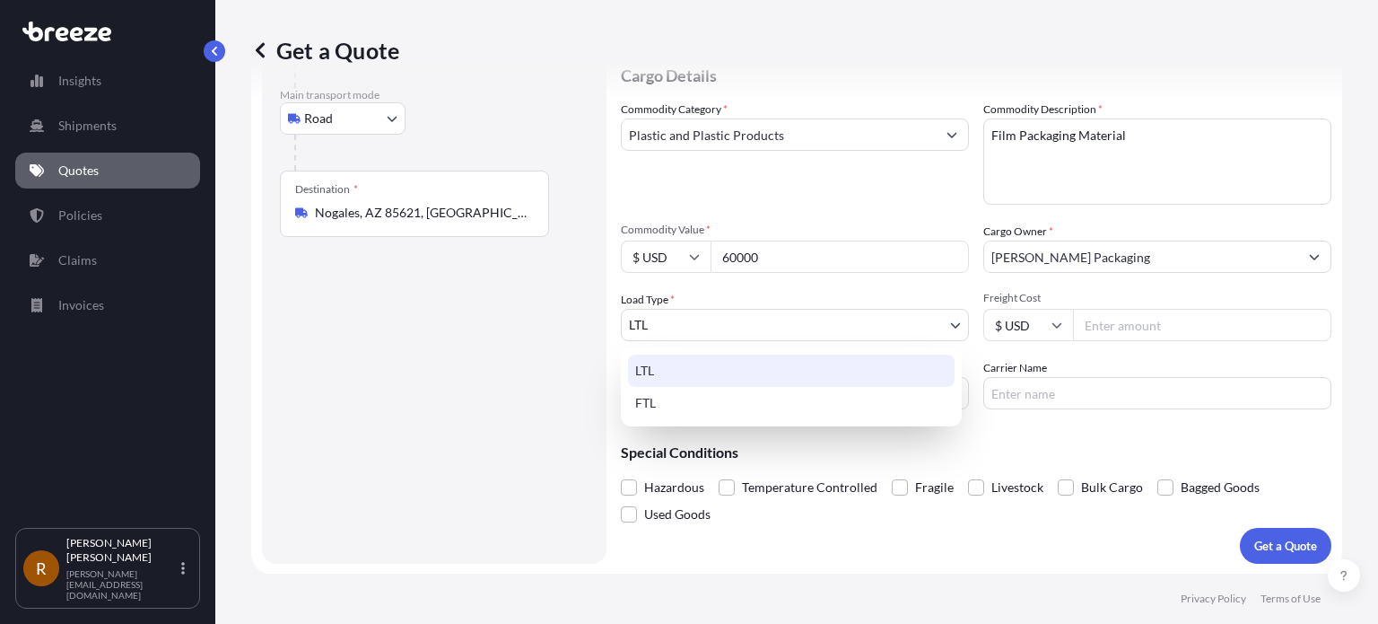
click at [788, 333] on body "5 options available. Insights Shipments Quotes Policies Claims Invoices R Robin…" at bounding box center [689, 312] width 1378 height 624
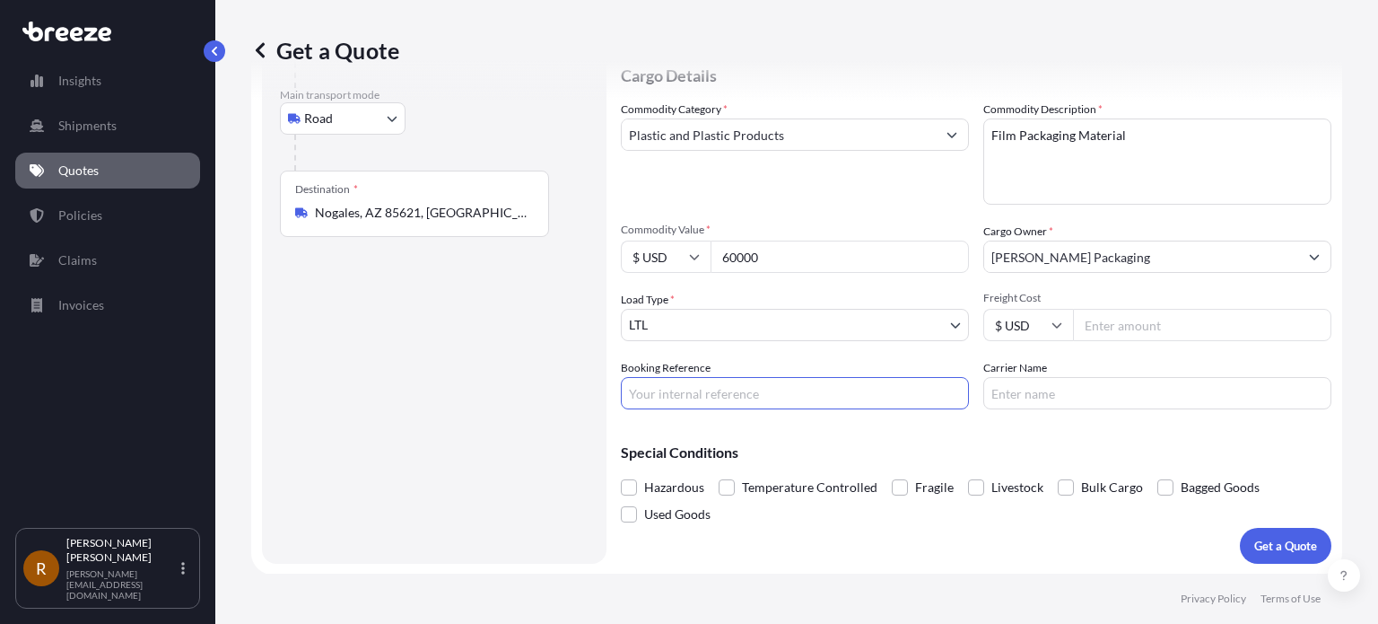
click at [725, 397] on input "Booking Reference" at bounding box center [795, 393] width 348 height 32
type input "[PERSON_NAME] PO 108963/108640"
click at [1167, 486] on span at bounding box center [1166, 487] width 16 height 16
click at [1158, 474] on input "Bagged Goods" at bounding box center [1158, 474] width 0 height 0
click at [1058, 490] on span at bounding box center [1066, 487] width 16 height 16
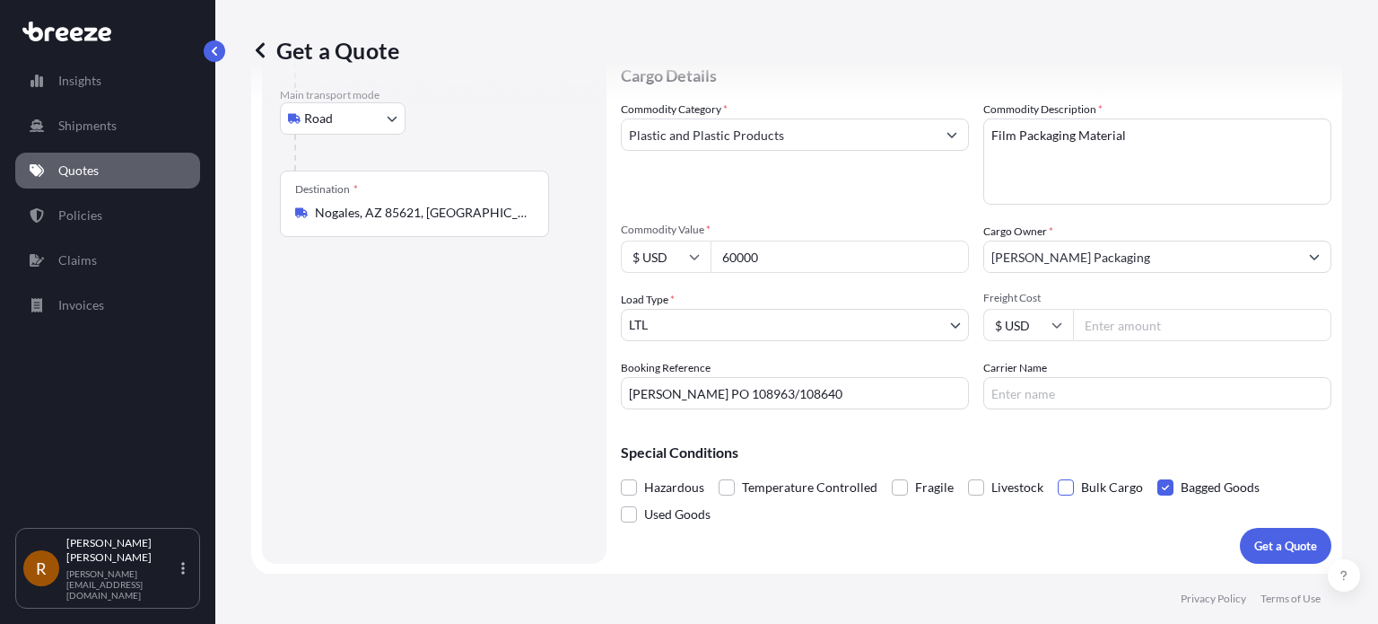
click at [1058, 474] on input "Bulk Cargo" at bounding box center [1058, 474] width 0 height 0
click at [1044, 401] on input "Carrier Name" at bounding box center [1158, 393] width 348 height 32
type input "ArcBest"
click at [1255, 543] on p "Get a Quote" at bounding box center [1286, 546] width 63 height 18
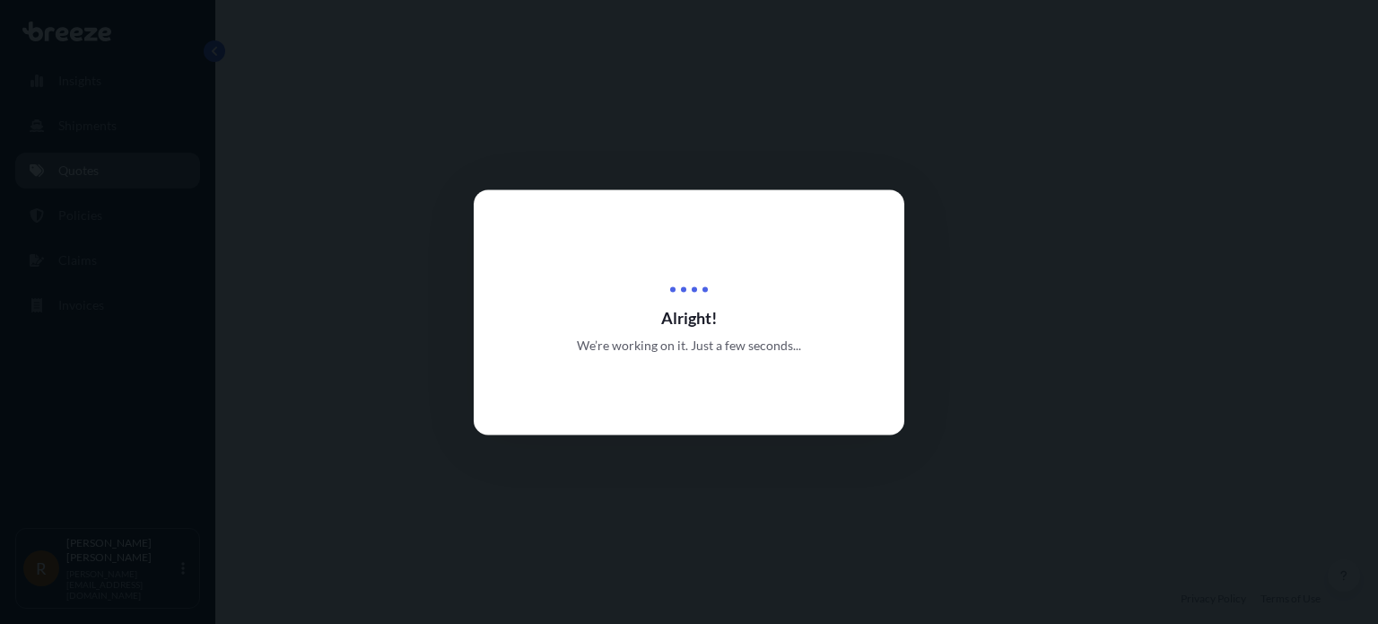
select select "Road"
select select "1"
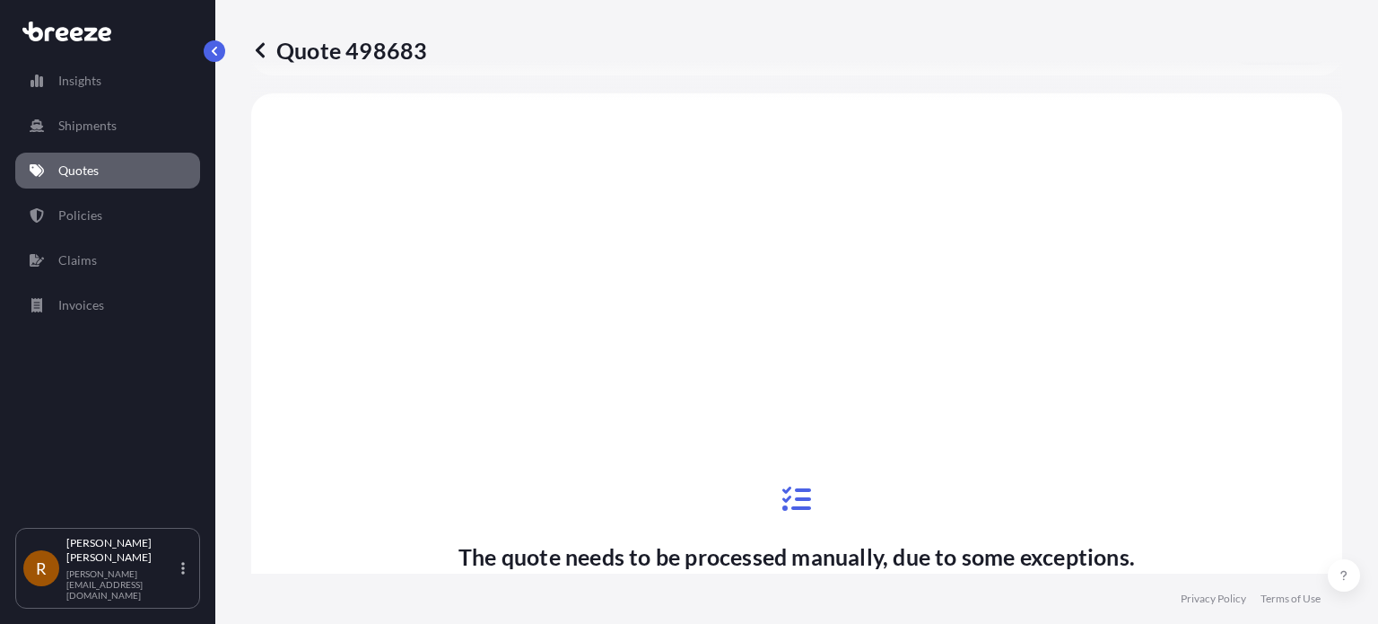
scroll to position [692, 0]
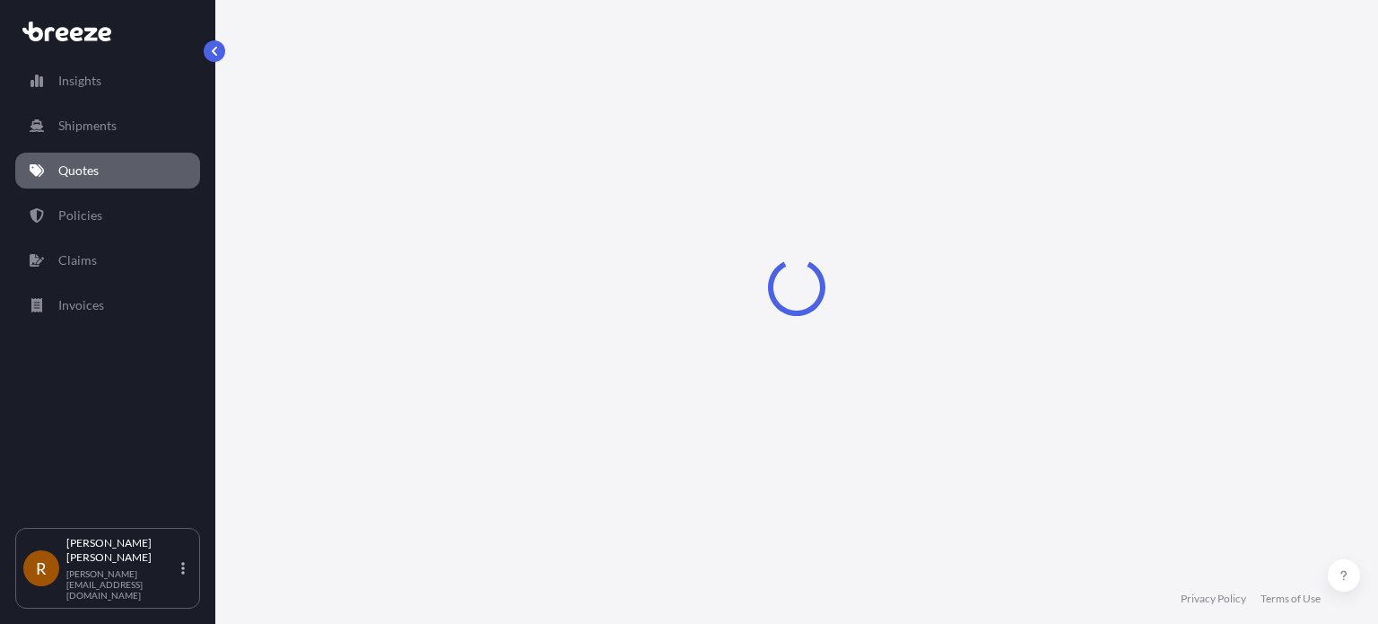
select select "Road"
select select "1"
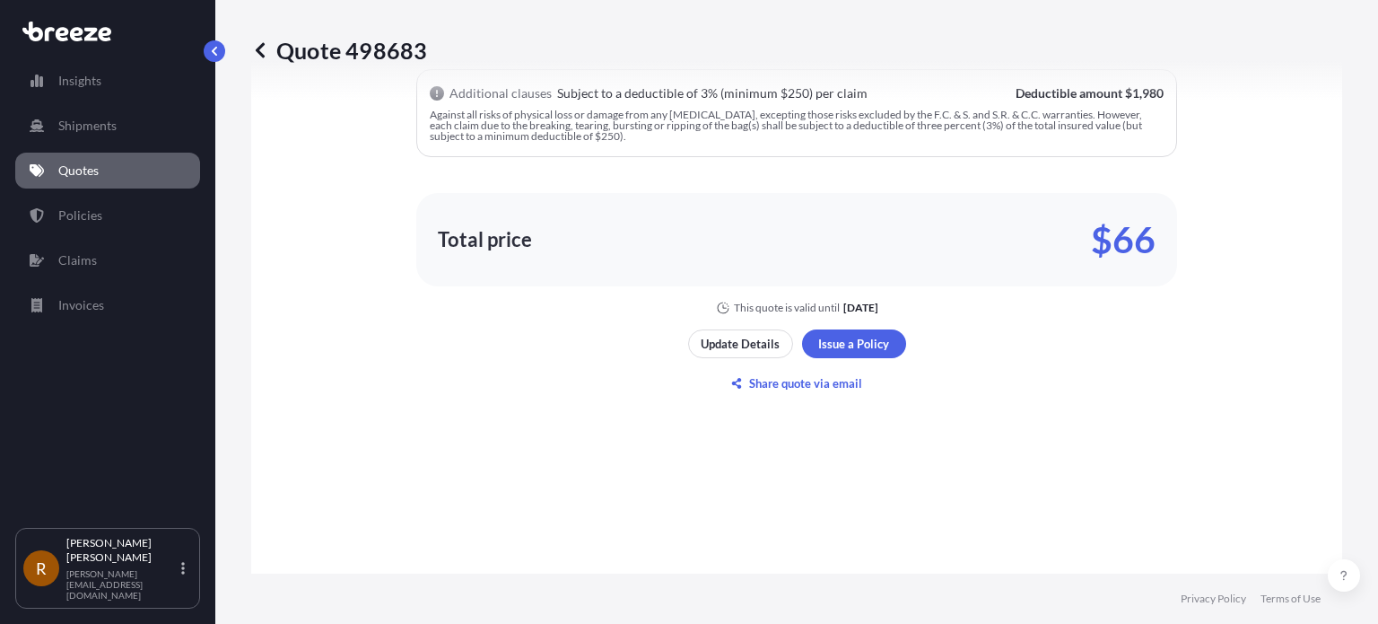
scroll to position [1230, 0]
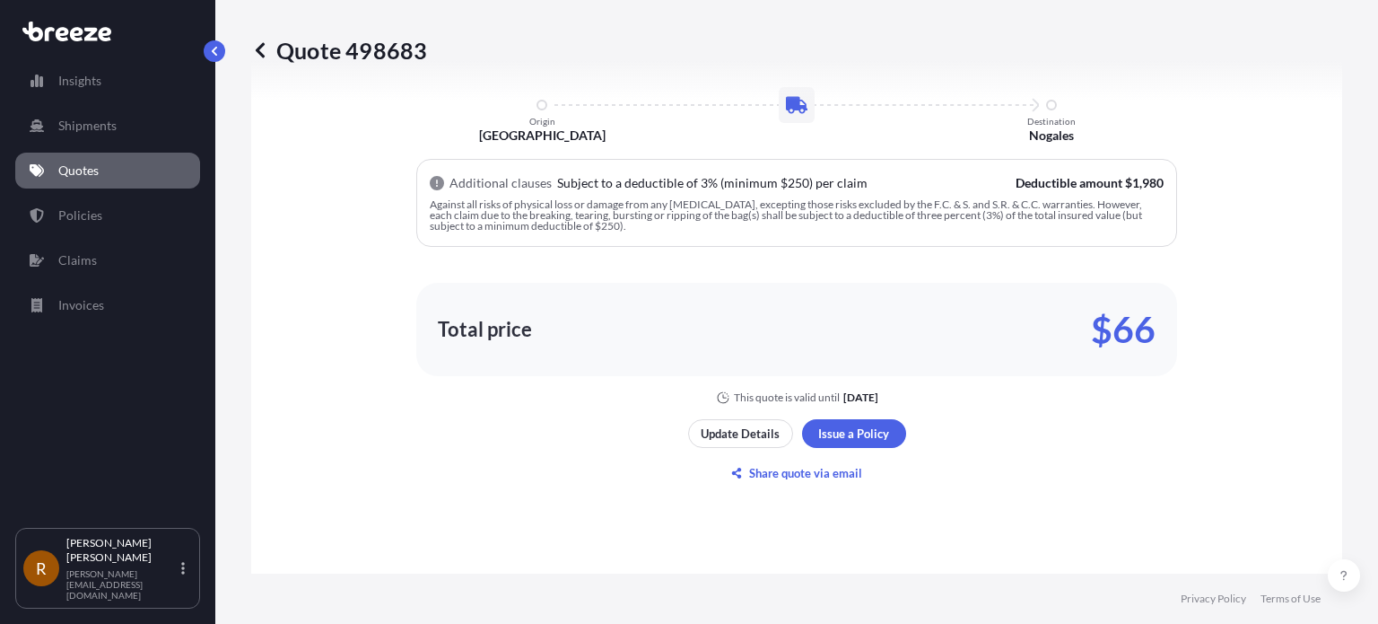
click at [11, 530] on div "Insights Shipments Quotes Policies Claims Invoices R [PERSON_NAME] [PERSON_NAME…" at bounding box center [107, 312] width 215 height 624
